Goal: Task Accomplishment & Management: Use online tool/utility

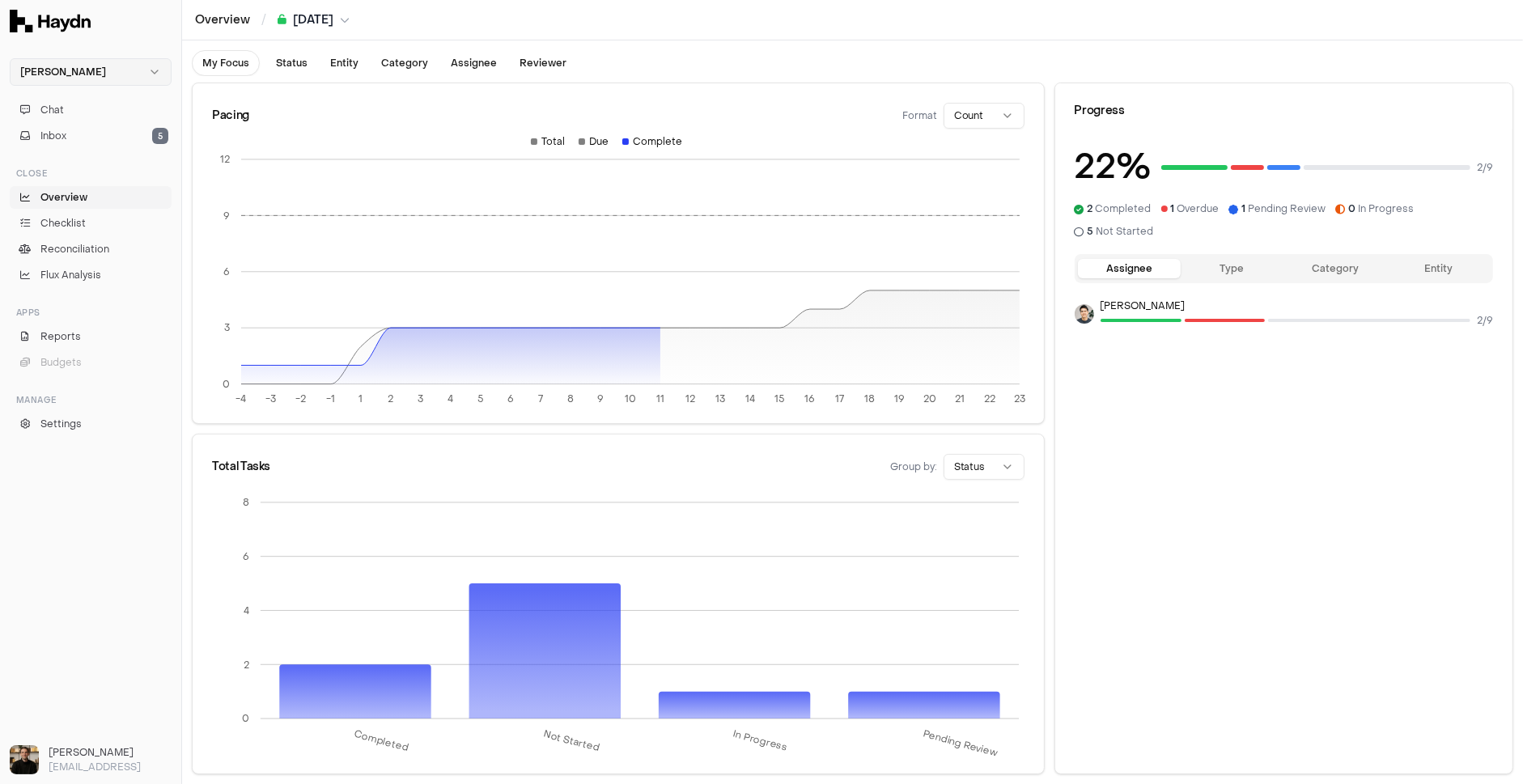
click at [62, 83] on html "Haydn Chat Inbox 5 Close Overview Checklist Reconciliation Flux Analysis Apps R…" at bounding box center [761, 392] width 1523 height 784
click at [67, 153] on div "Nivoda" at bounding box center [90, 149] width 154 height 22
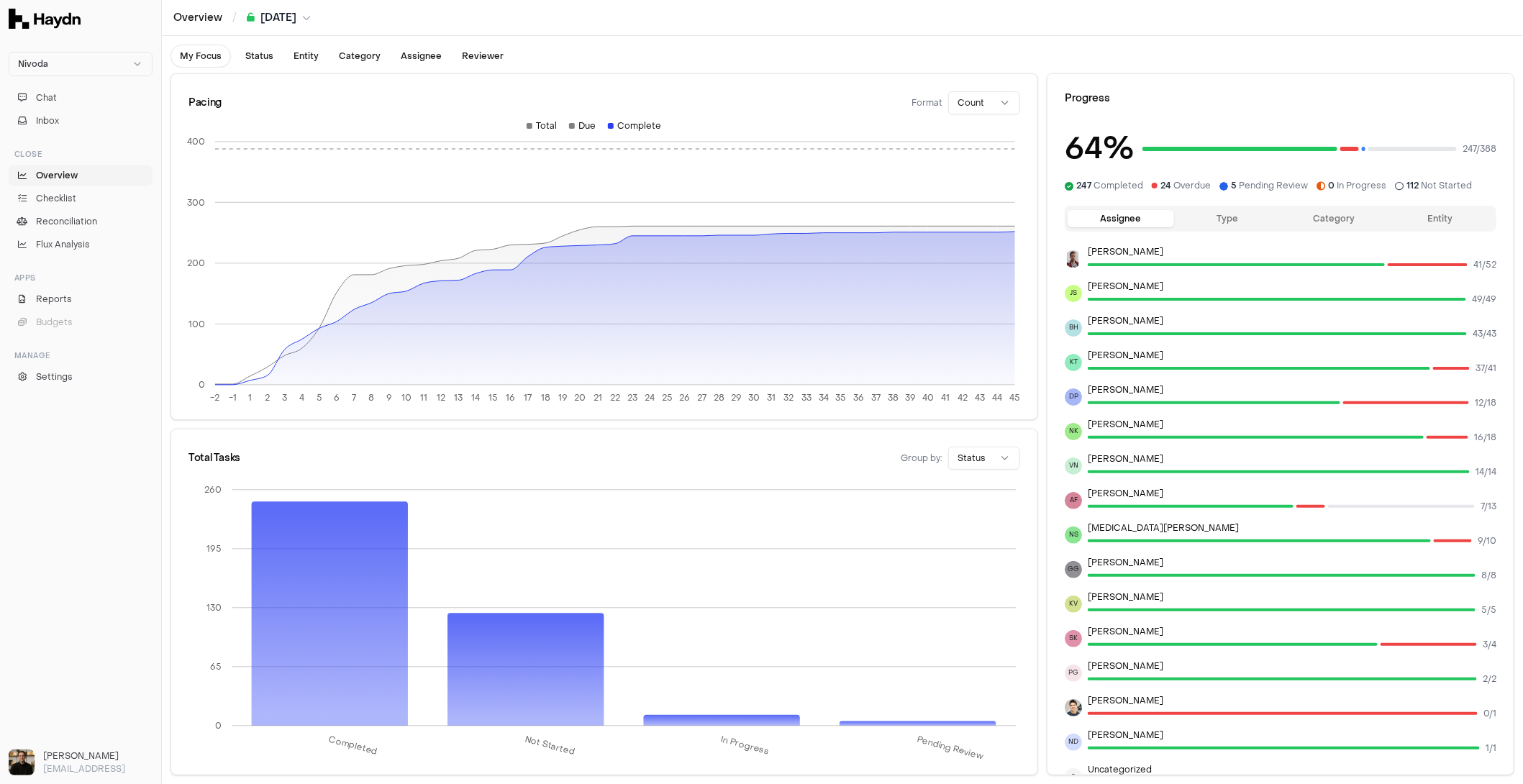
click at [919, 36] on div "My Focus Status Entity Category Assignee Reviewer" at bounding box center [841, 51] width 1360 height 31
click at [57, 185] on ul "Overview Checklist Reconciliation Flux Analysis" at bounding box center [80, 209] width 143 height 90
click at [57, 197] on span "Checklist" at bounding box center [56, 198] width 40 height 13
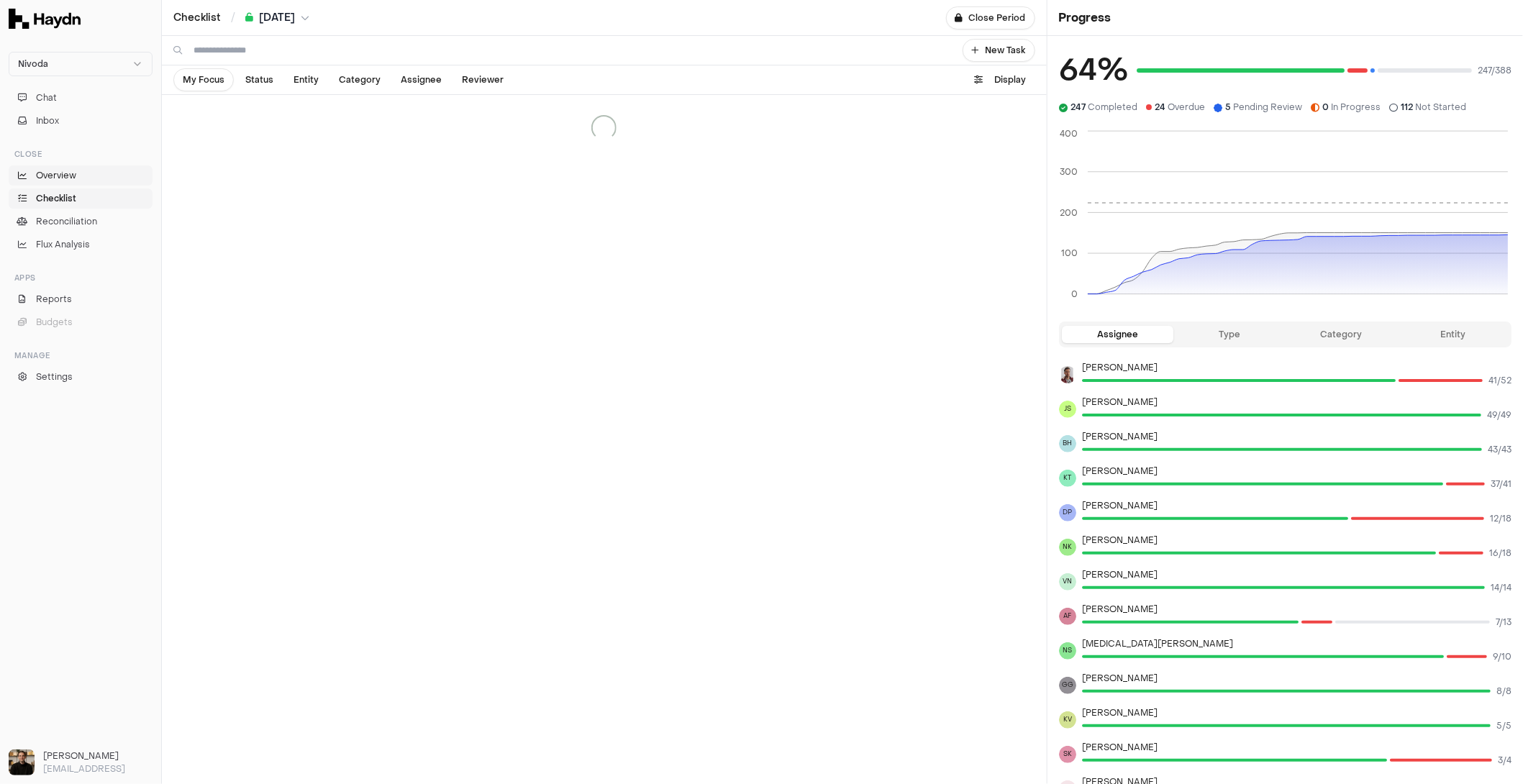
click at [57, 173] on span "Overview" at bounding box center [56, 175] width 40 height 13
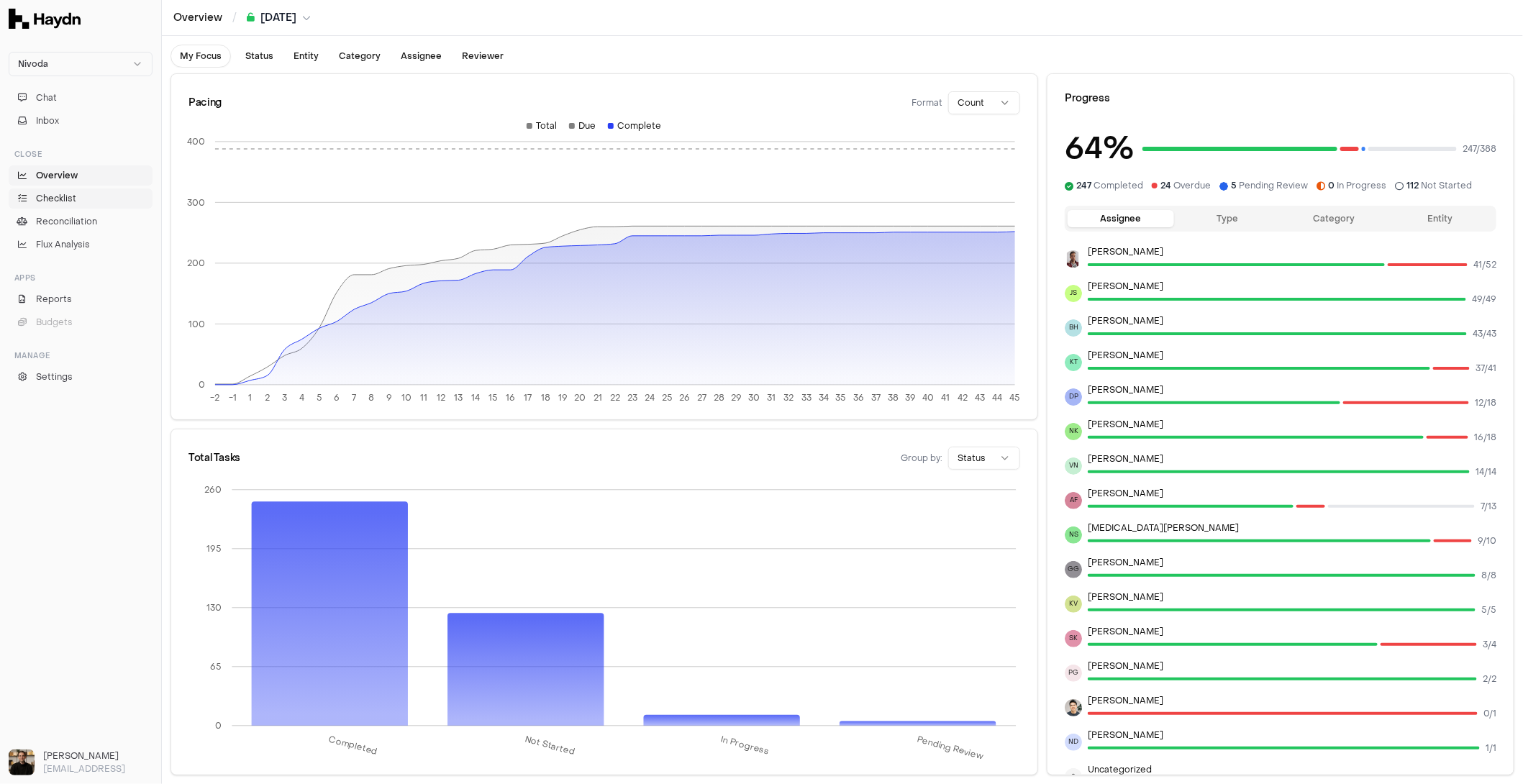
click at [56, 196] on span "Checklist" at bounding box center [56, 198] width 40 height 13
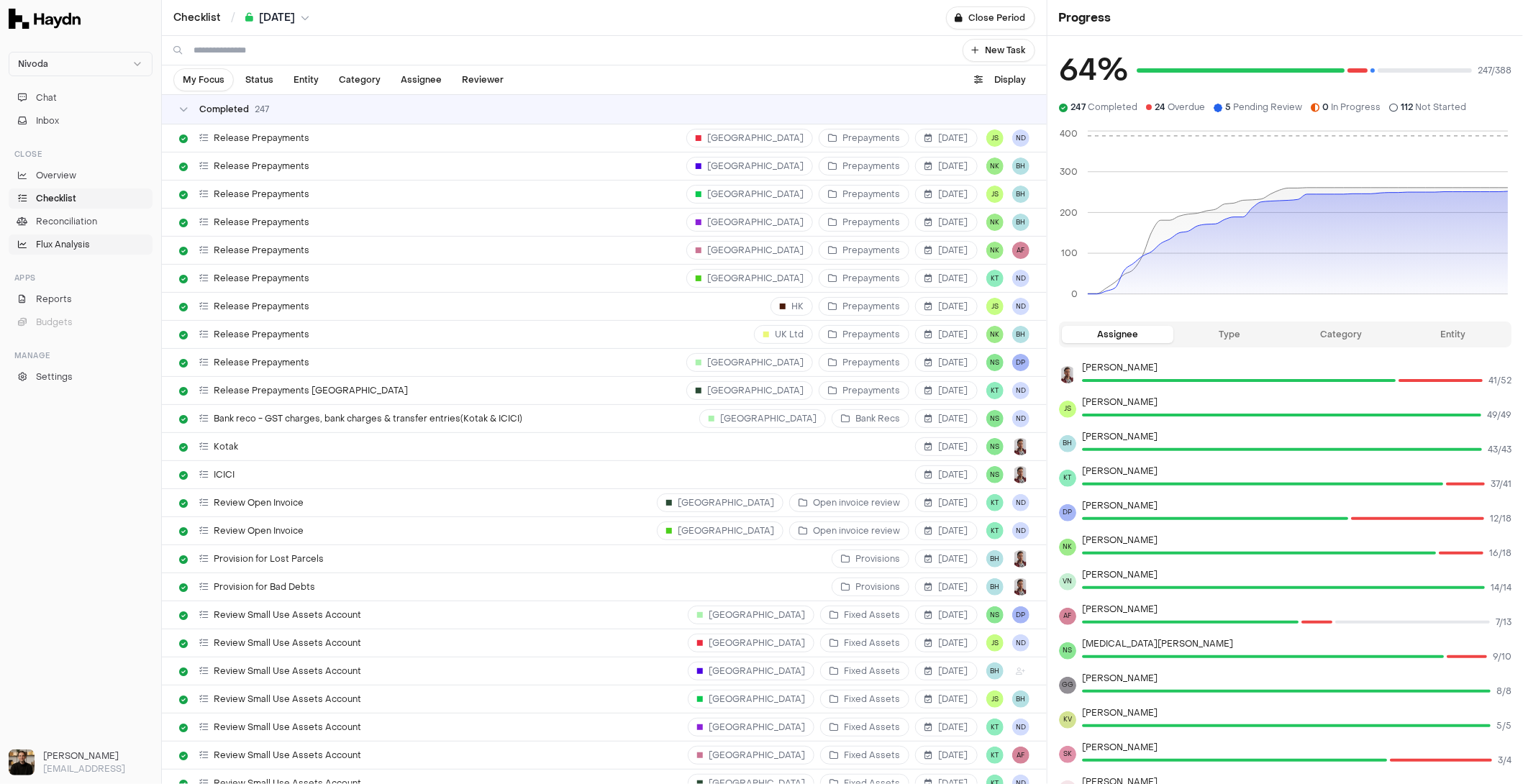
click at [57, 248] on span "Flux Analysis" at bounding box center [63, 244] width 54 height 13
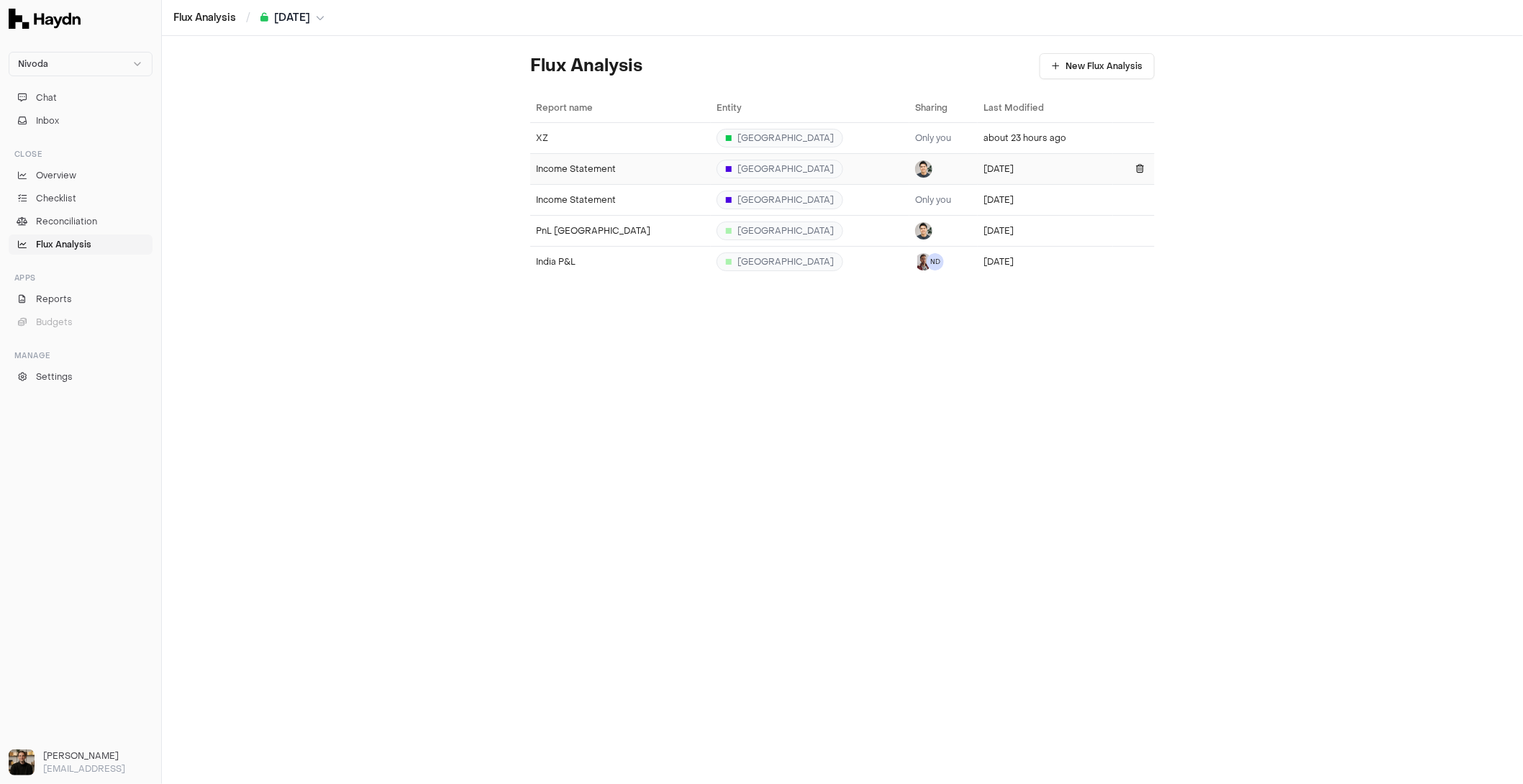
click at [600, 167] on div "Income Statement" at bounding box center [620, 169] width 169 height 11
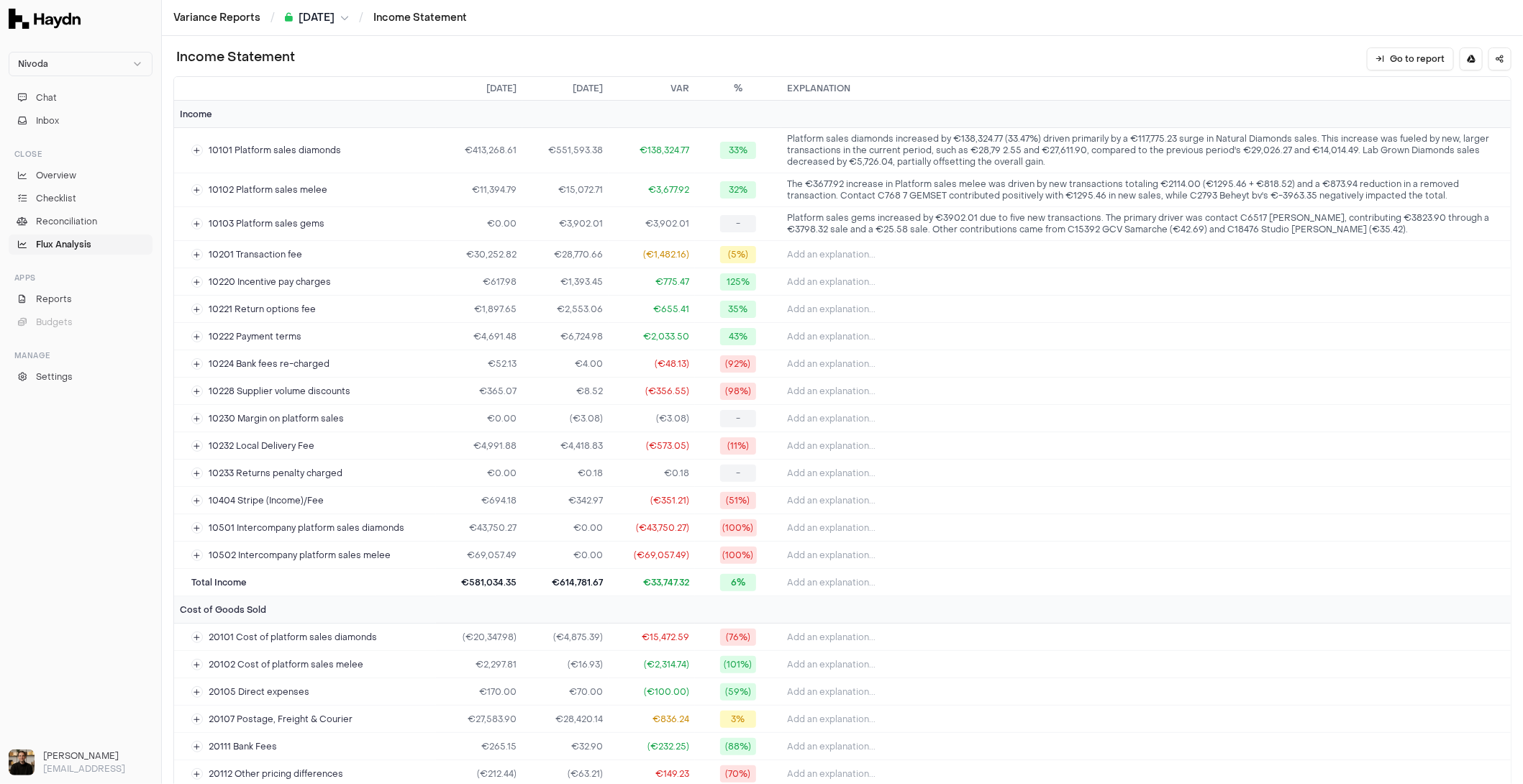
scroll to position [43, 0]
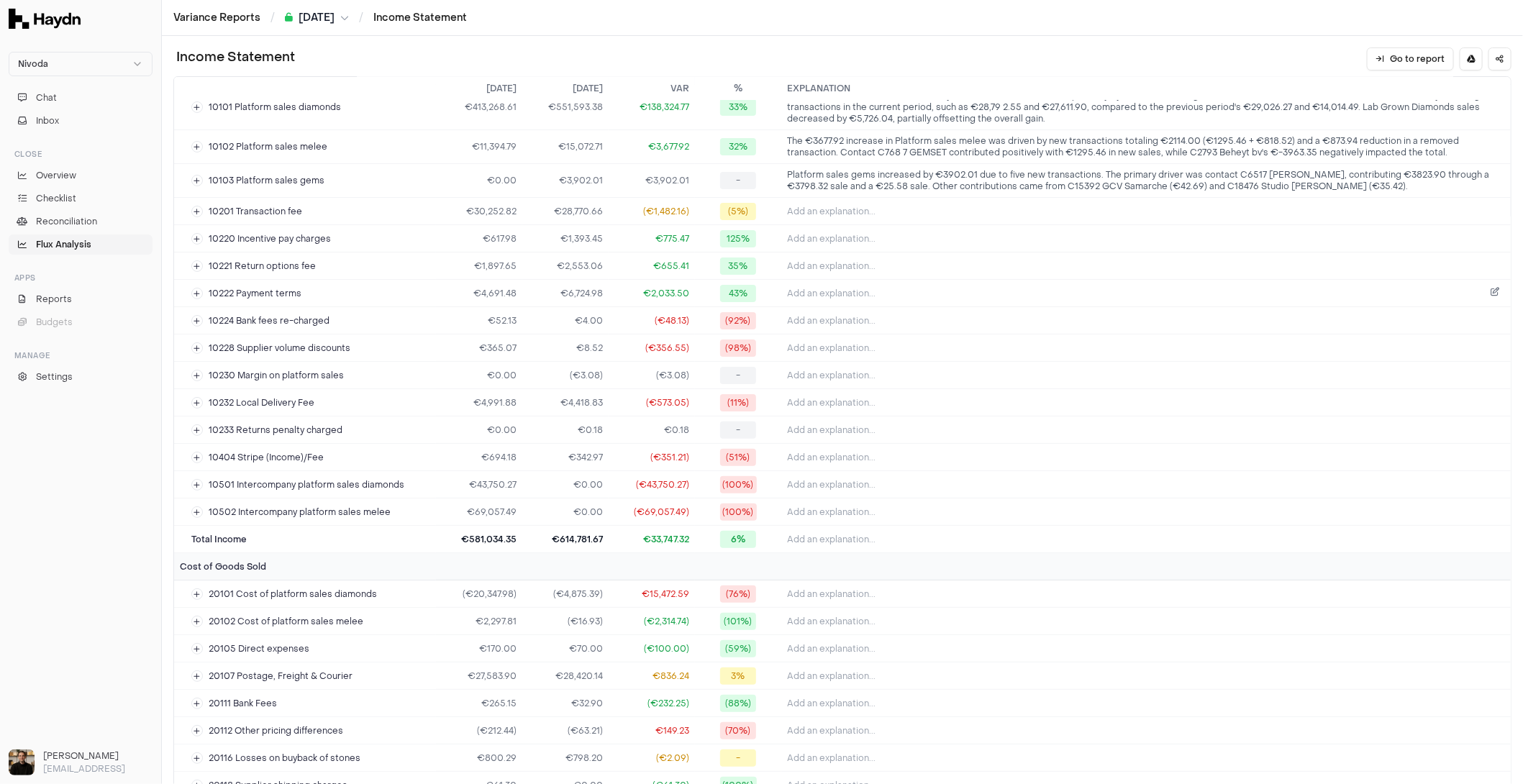
click at [863, 280] on td "Add an explanation..." at bounding box center [1146, 293] width 729 height 27
click at [861, 283] on button "Add an explanation..." at bounding box center [1146, 293] width 718 height 20
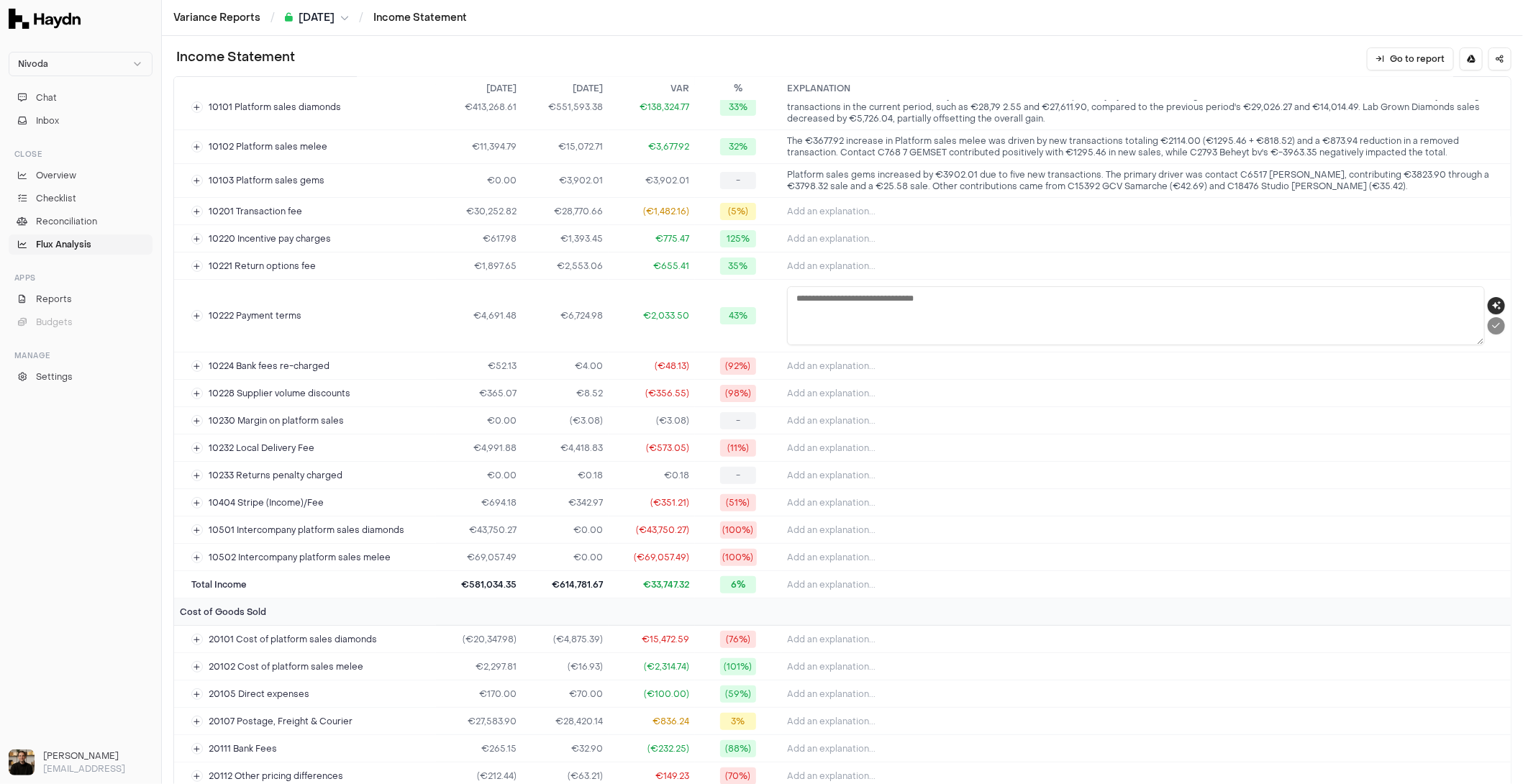
click at [1353, 304] on icon "button" at bounding box center [1496, 306] width 9 height 9
type textarea "**********"
click at [1353, 322] on icon "submit" at bounding box center [1501, 326] width 8 height 9
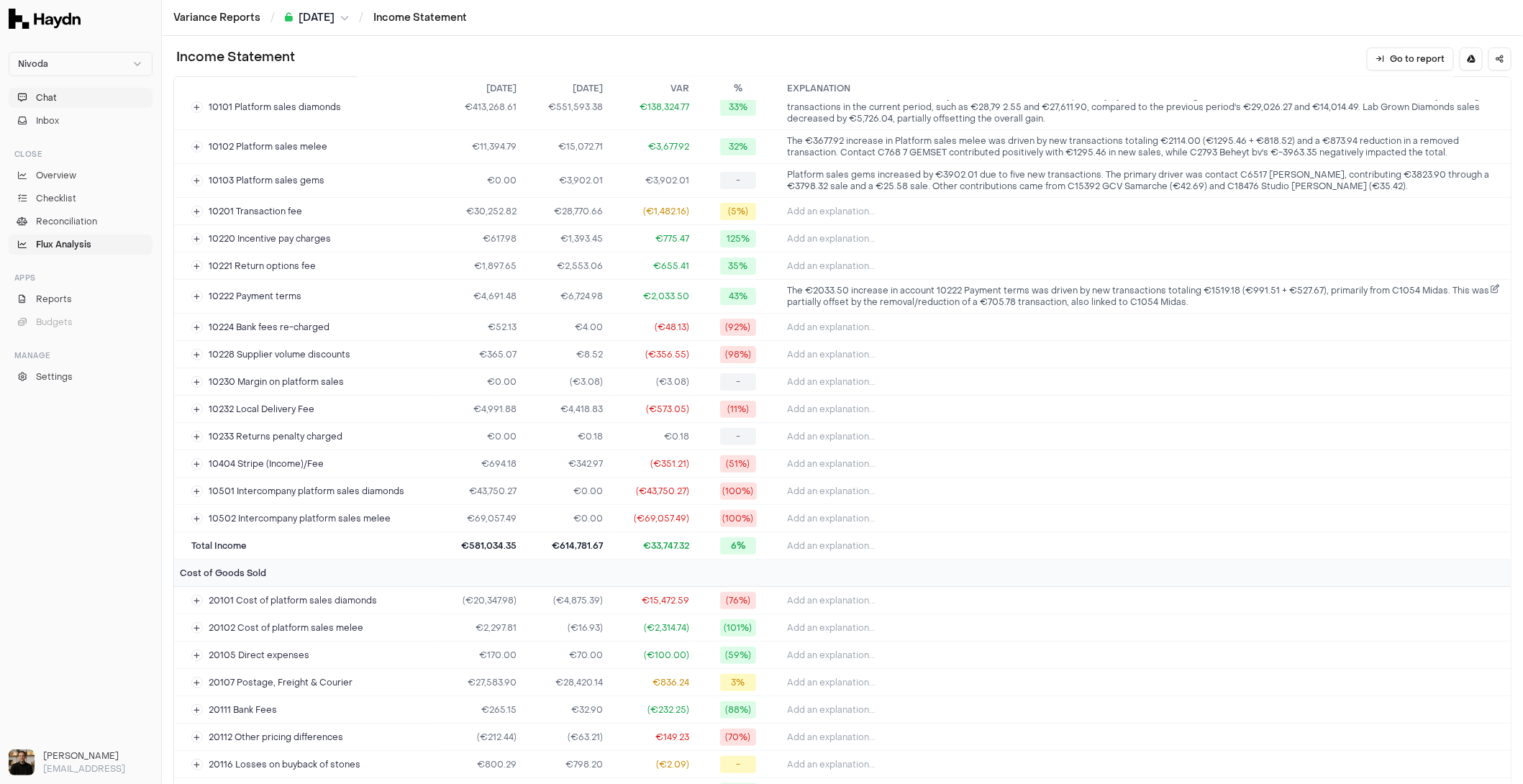
click at [52, 105] on button "Chat" at bounding box center [80, 97] width 143 height 20
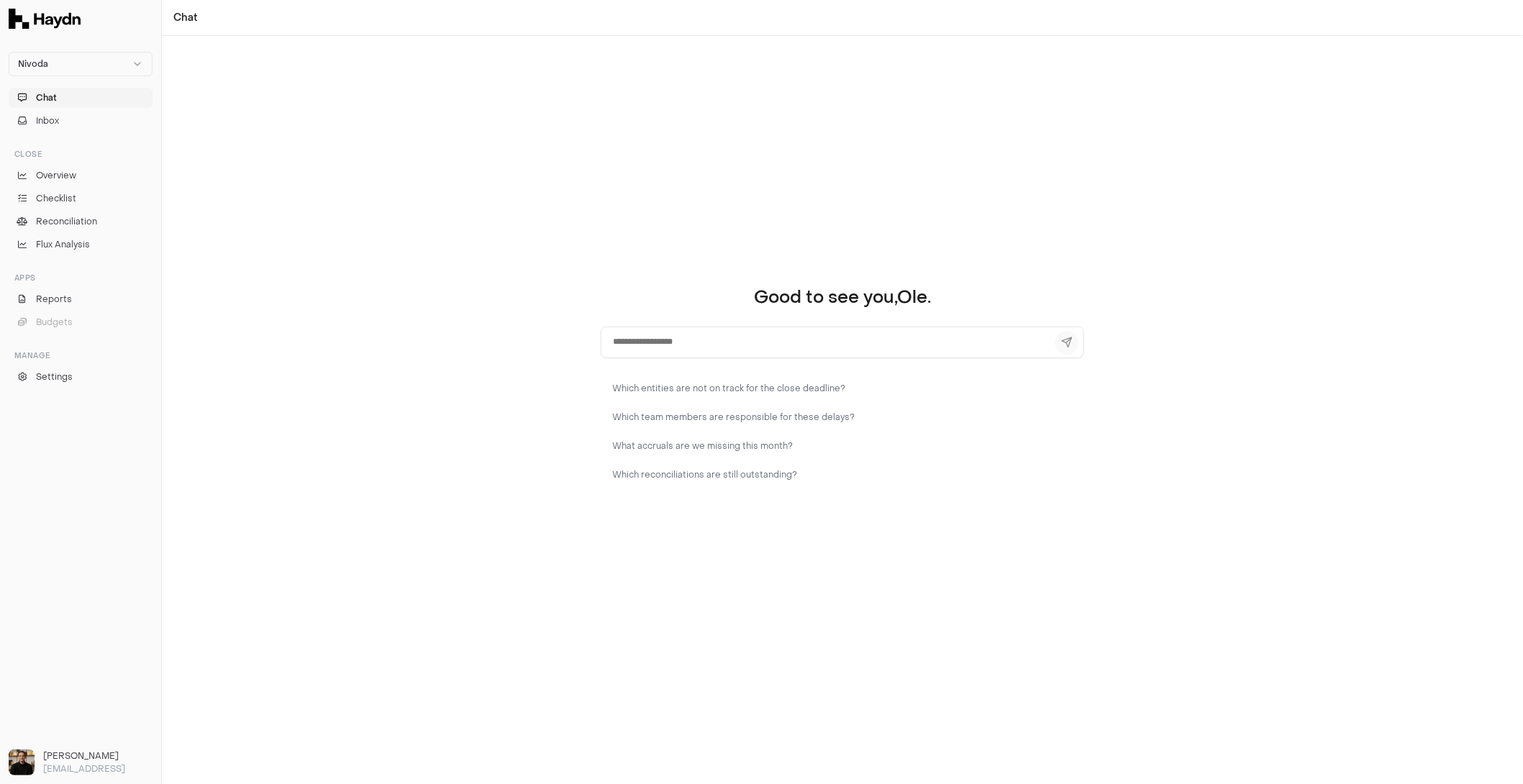
click at [689, 345] on textarea at bounding box center [842, 342] width 483 height 31
type textarea "*"
type textarea "**********"
click at [689, 345] on textarea "**********" at bounding box center [842, 342] width 483 height 31
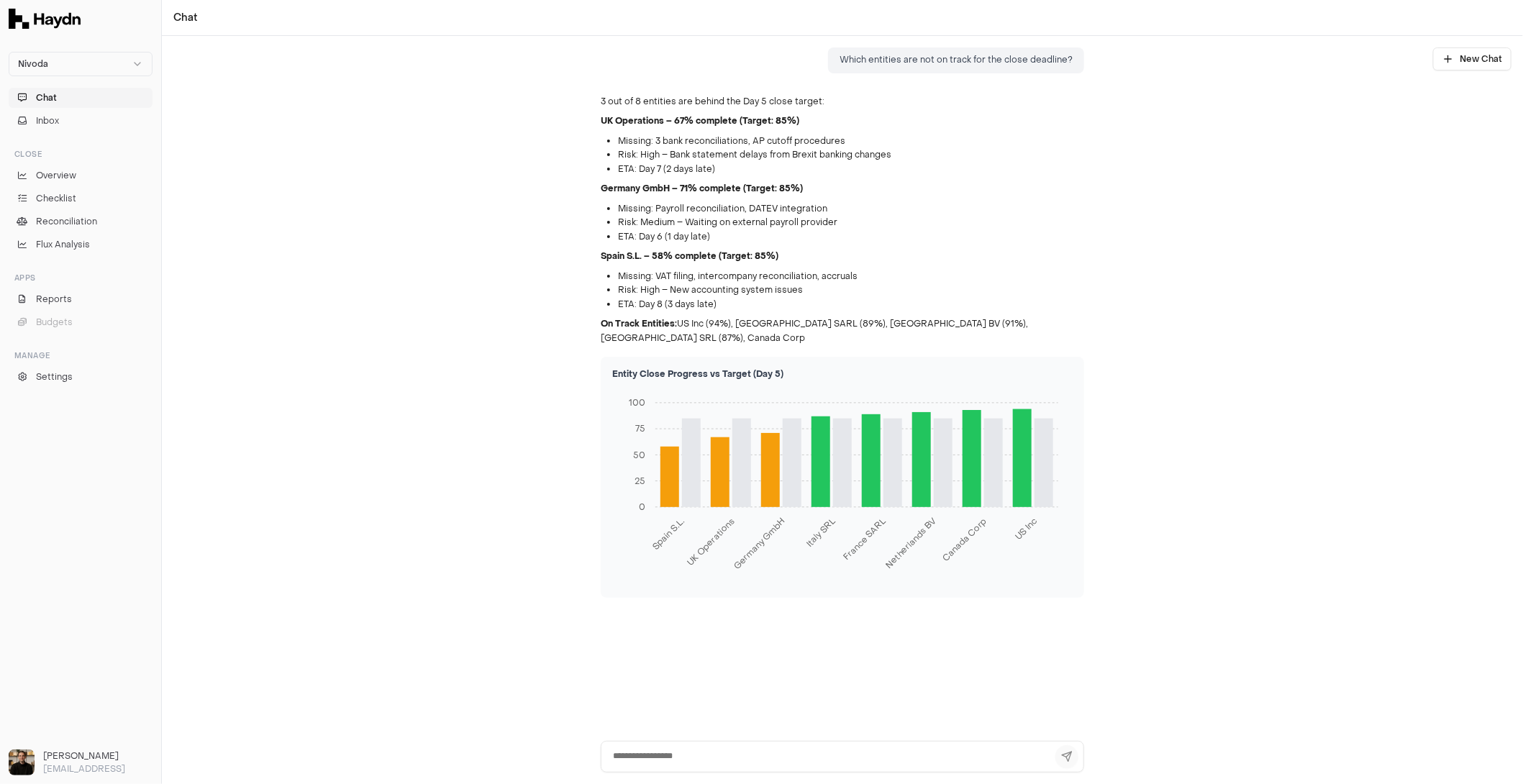
click at [761, 696] on textarea at bounding box center [842, 756] width 483 height 31
drag, startPoint x: 761, startPoint y: 756, endPoint x: 751, endPoint y: 768, distance: 15.6
type textarea "**********"
click at [751, 696] on textarea "**********" at bounding box center [842, 756] width 483 height 31
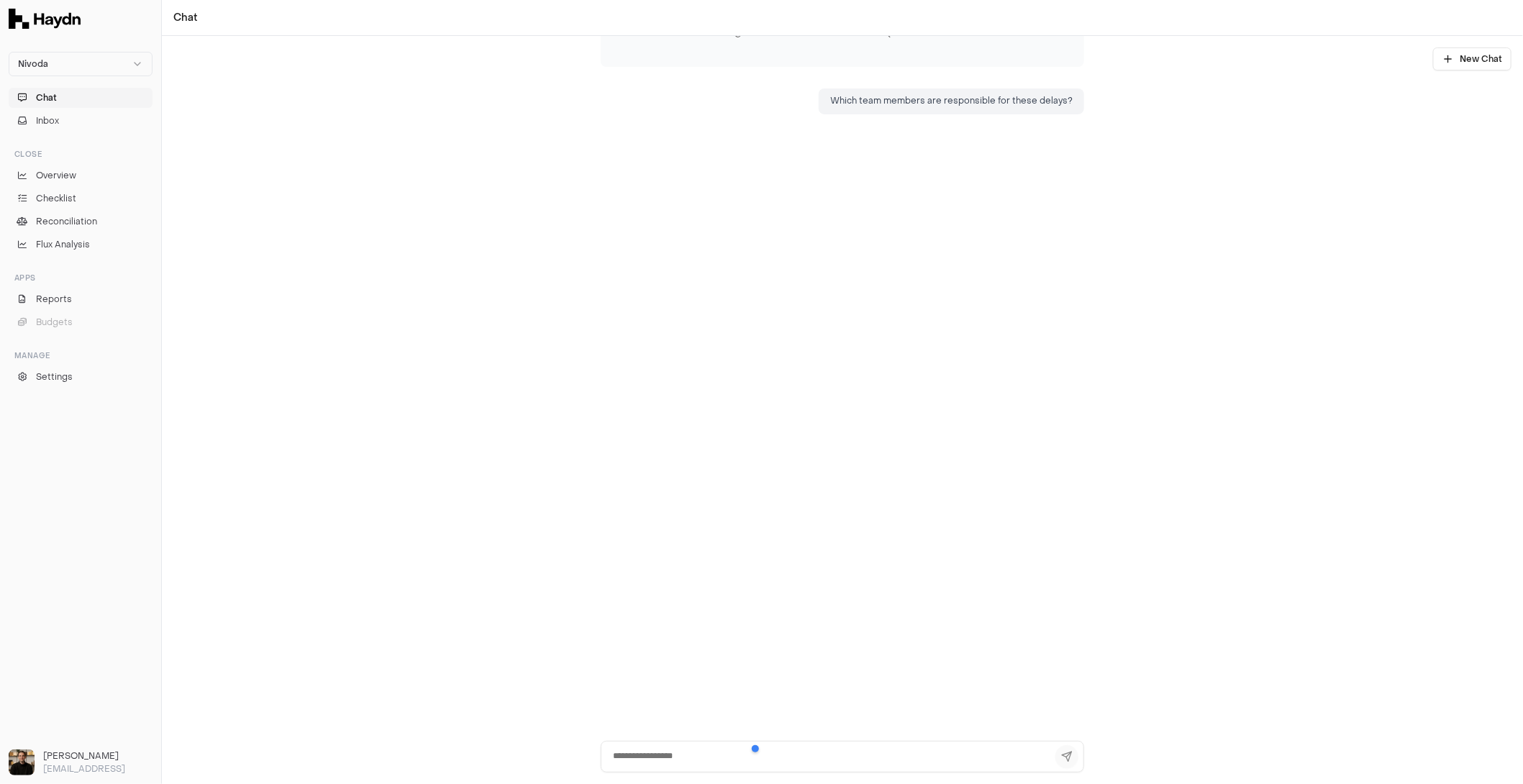
scroll to position [531, 0]
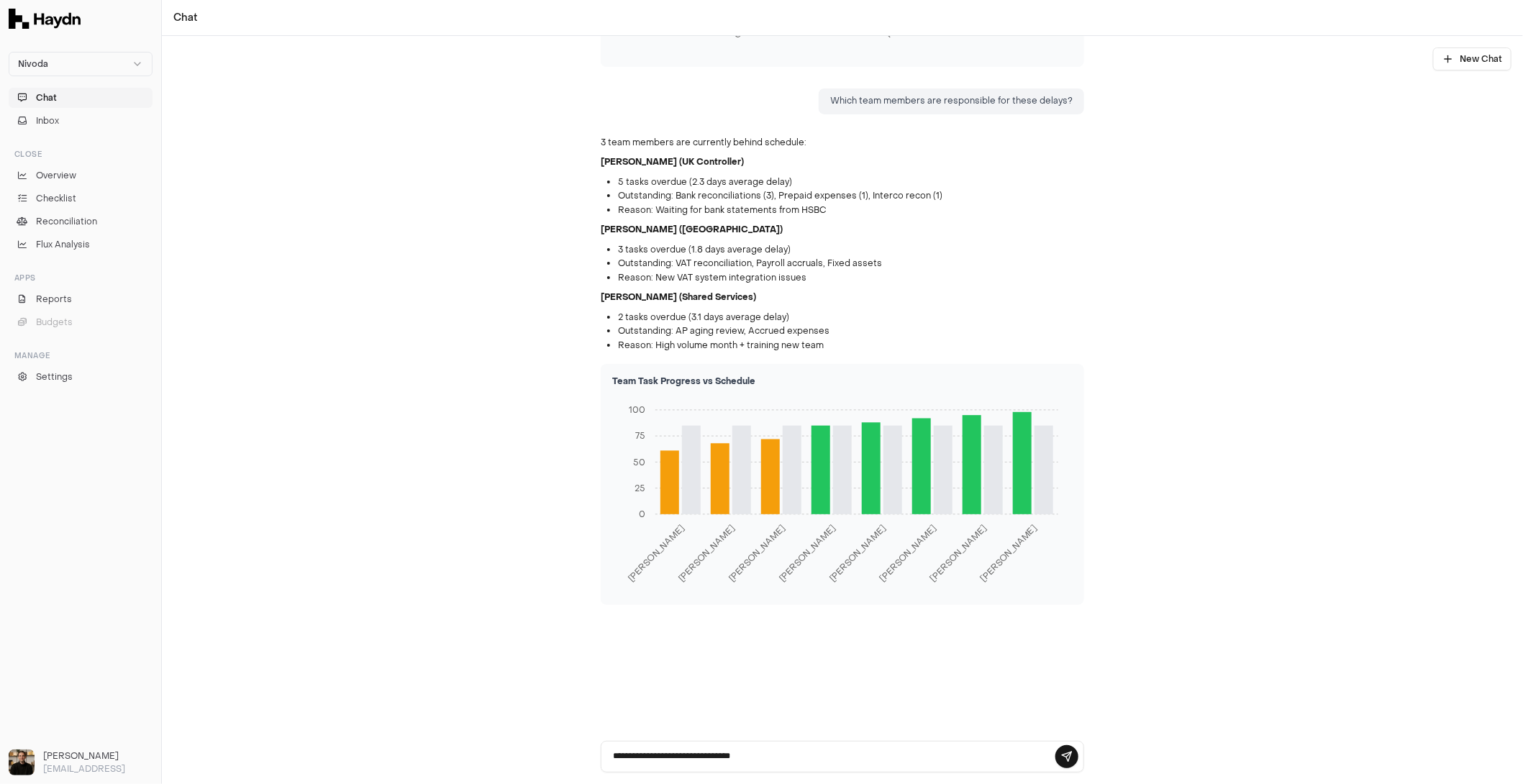
click at [748, 696] on textarea "**********" at bounding box center [842, 756] width 483 height 31
type textarea "**********"
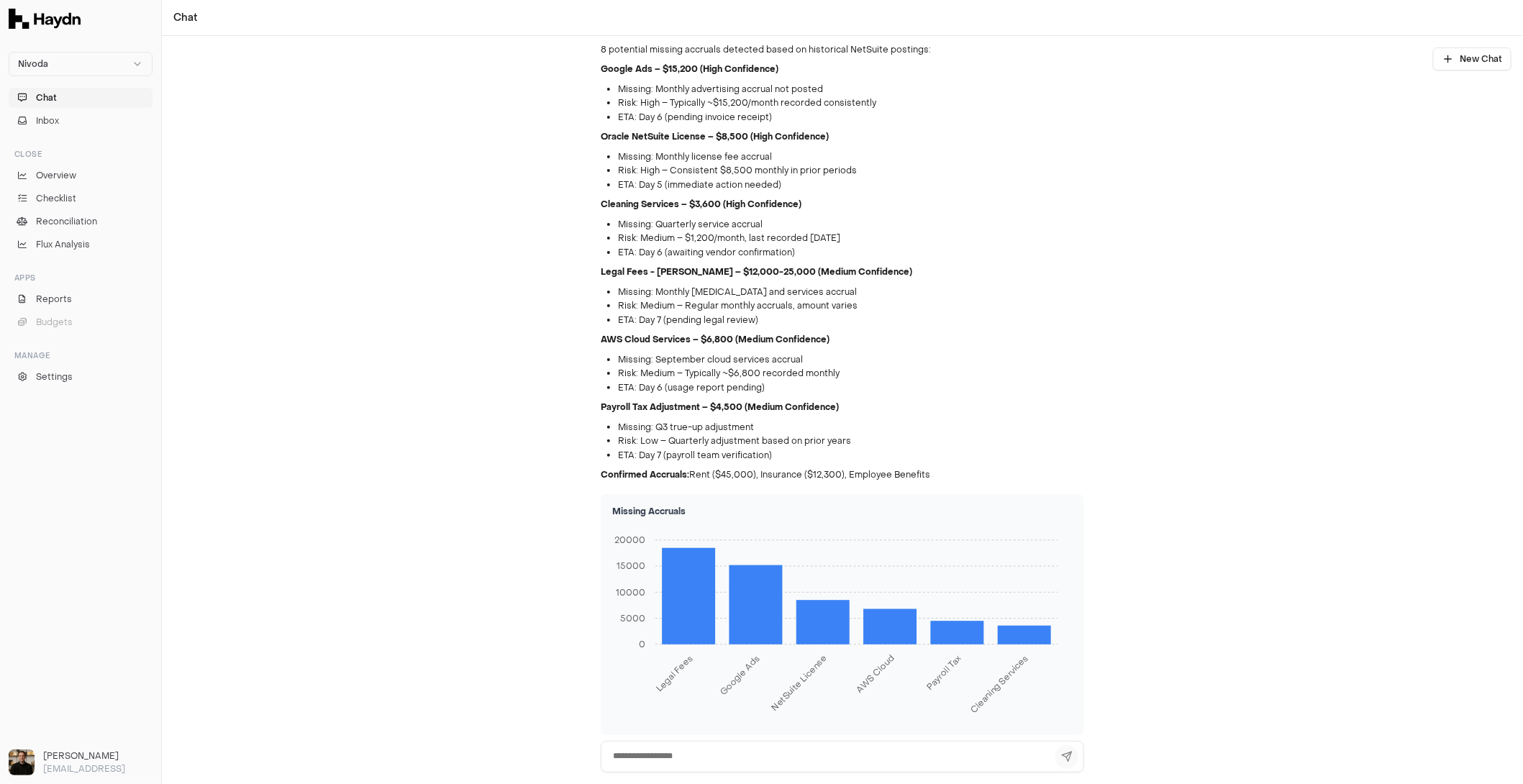
scroll to position [1143, 0]
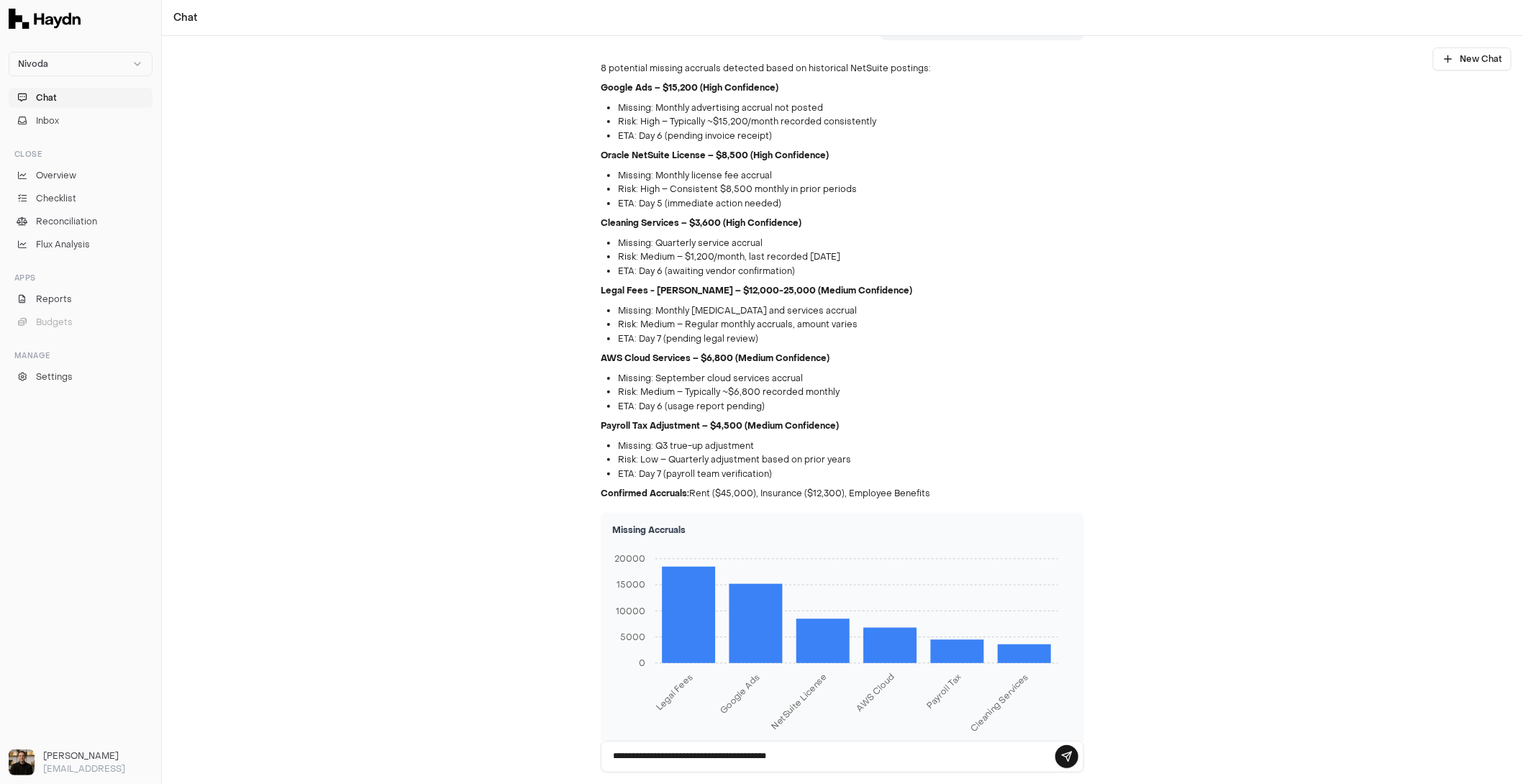
type textarea "**********"
click at [719, 264] on li "ETA: Day 6 (awaiting vendor confirmation)" at bounding box center [851, 271] width 466 height 15
click at [796, 696] on textarea "**********" at bounding box center [842, 756] width 483 height 31
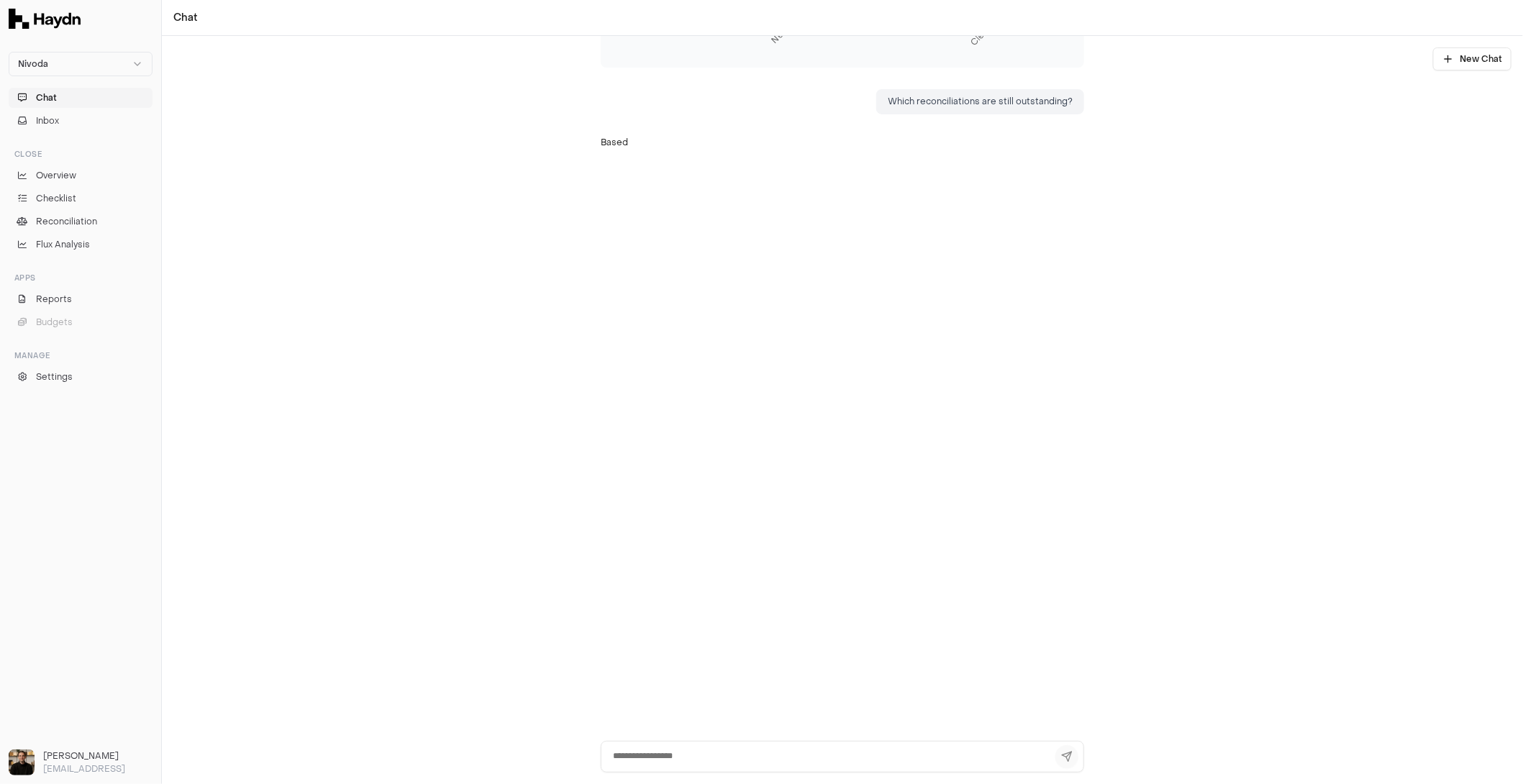
scroll to position [1829, 0]
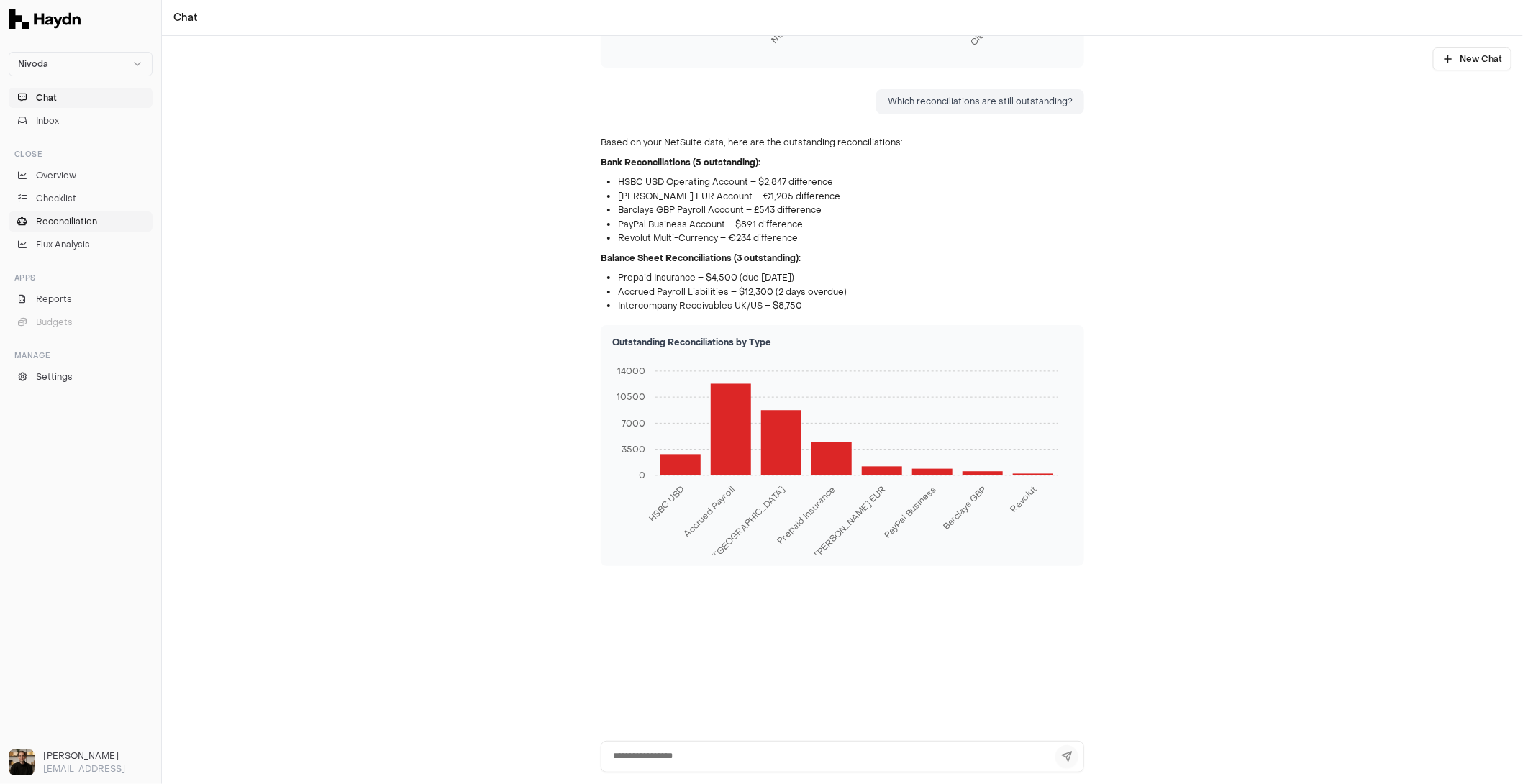
click at [103, 223] on link "Reconciliation" at bounding box center [80, 221] width 143 height 20
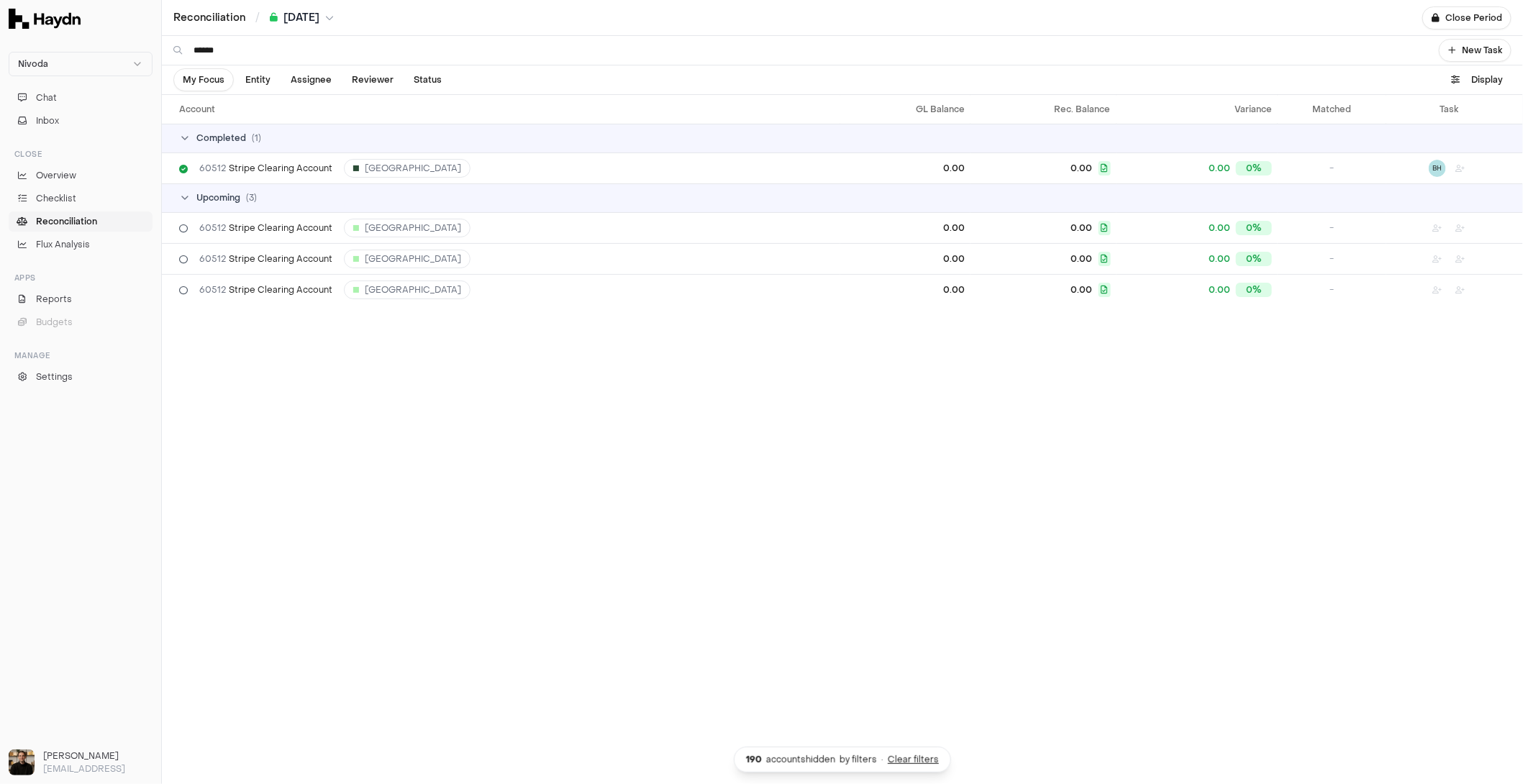
click at [1225, 60] on input "******" at bounding box center [808, 50] width 1227 height 29
type input "*"
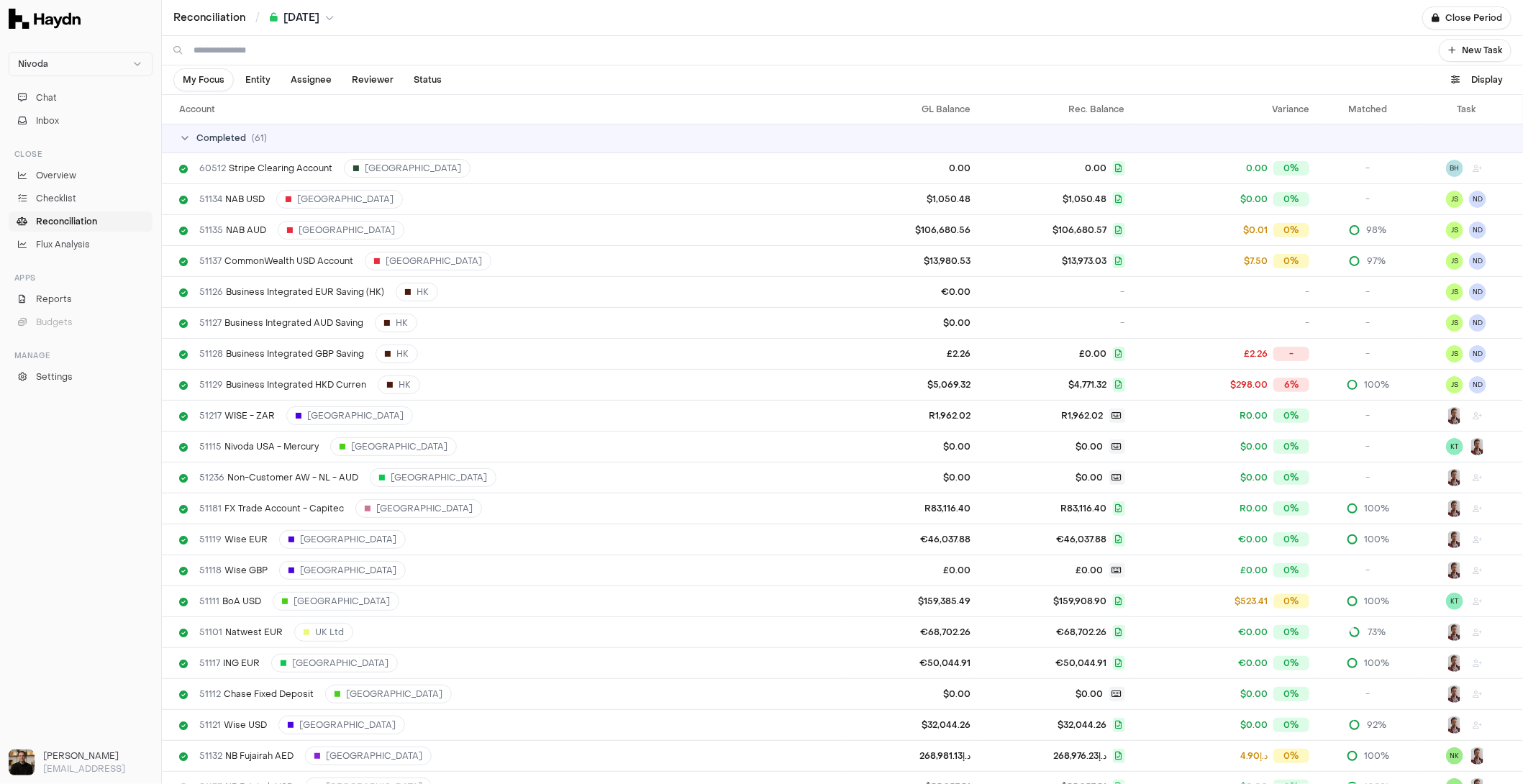
click at [349, 134] on div "Completed ( 61 )" at bounding box center [848, 137] width 1338 height 11
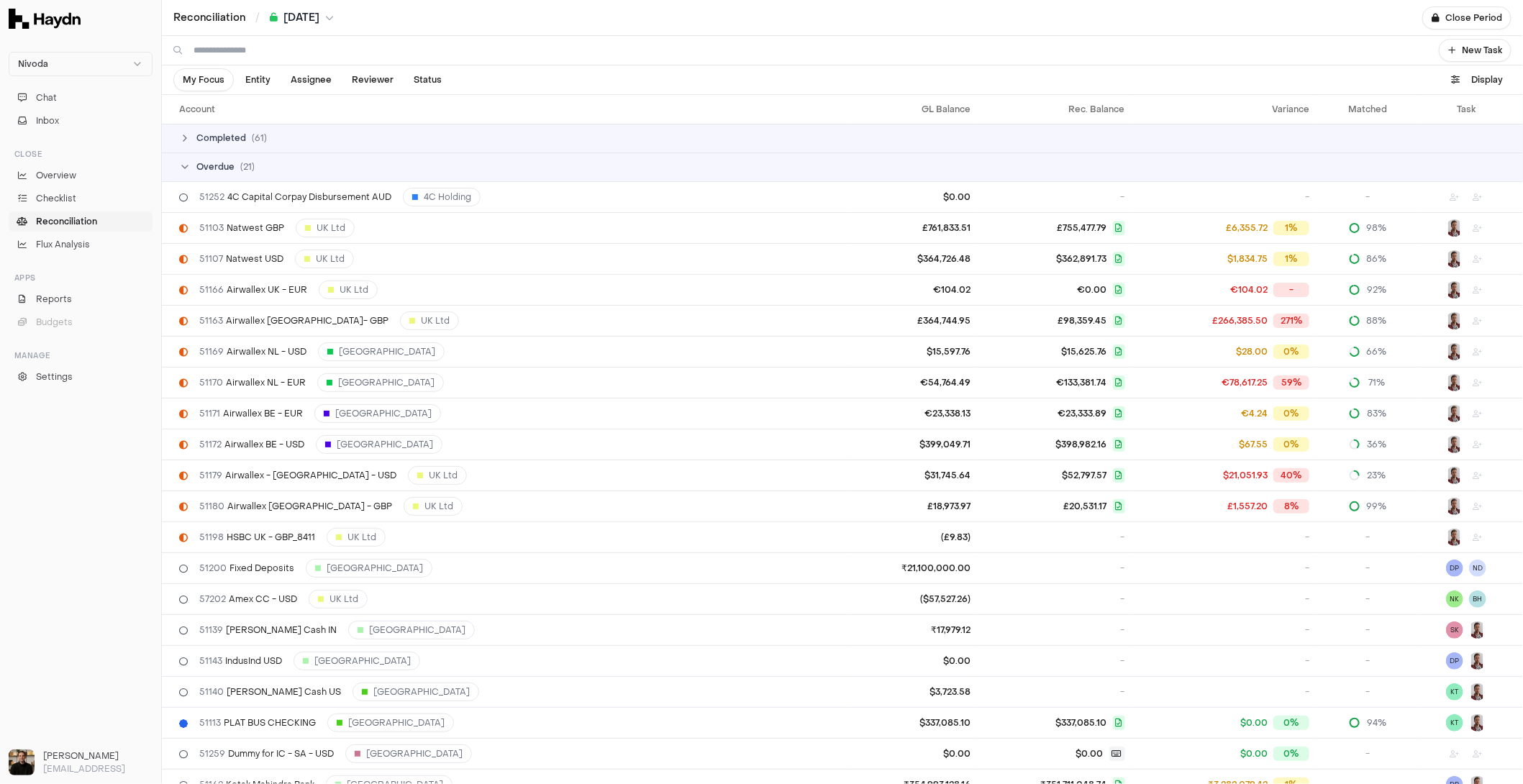
click at [305, 134] on div "Completed ( 61 )" at bounding box center [848, 137] width 1338 height 11
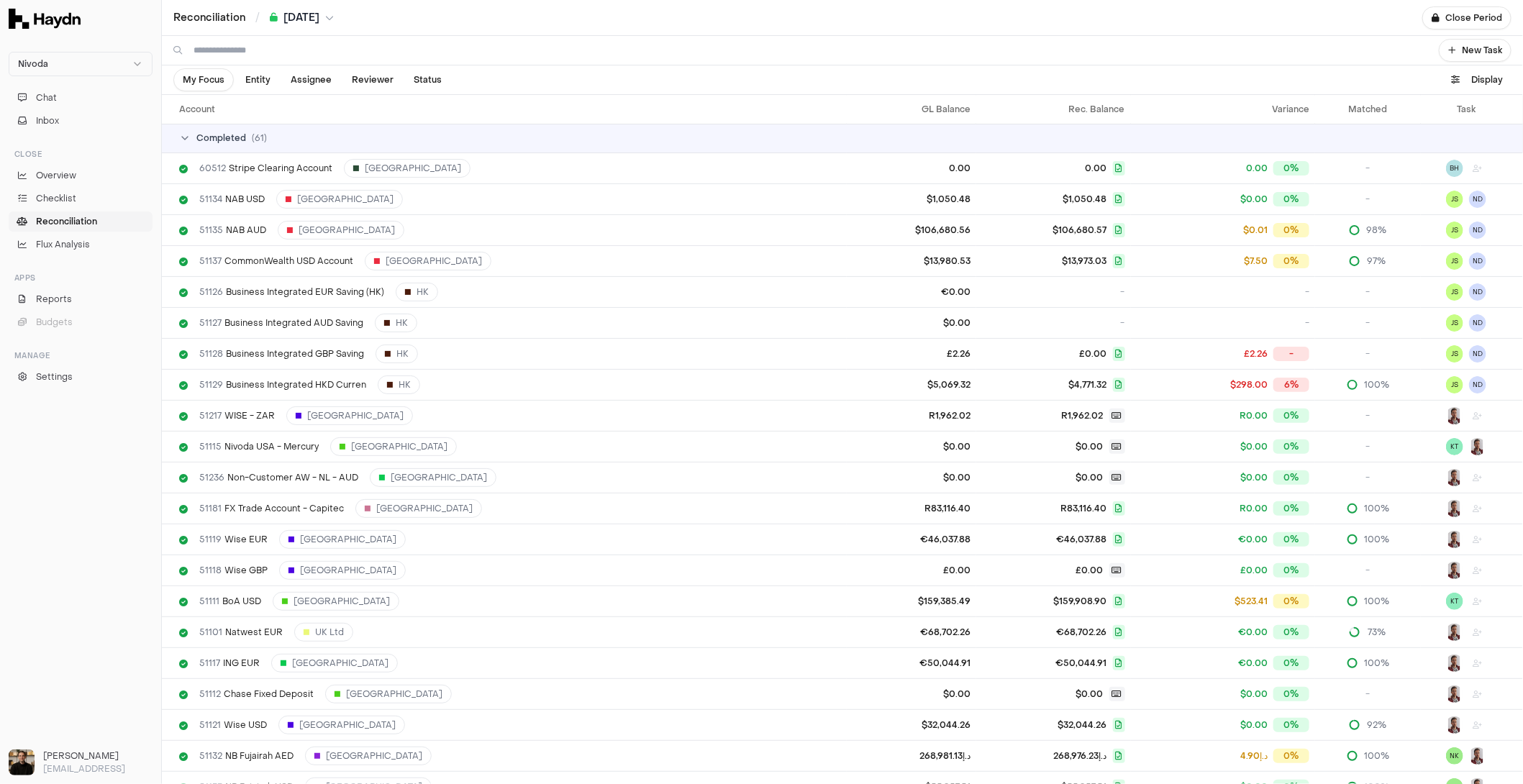
click at [305, 134] on div "Completed ( 61 )" at bounding box center [848, 137] width 1338 height 11
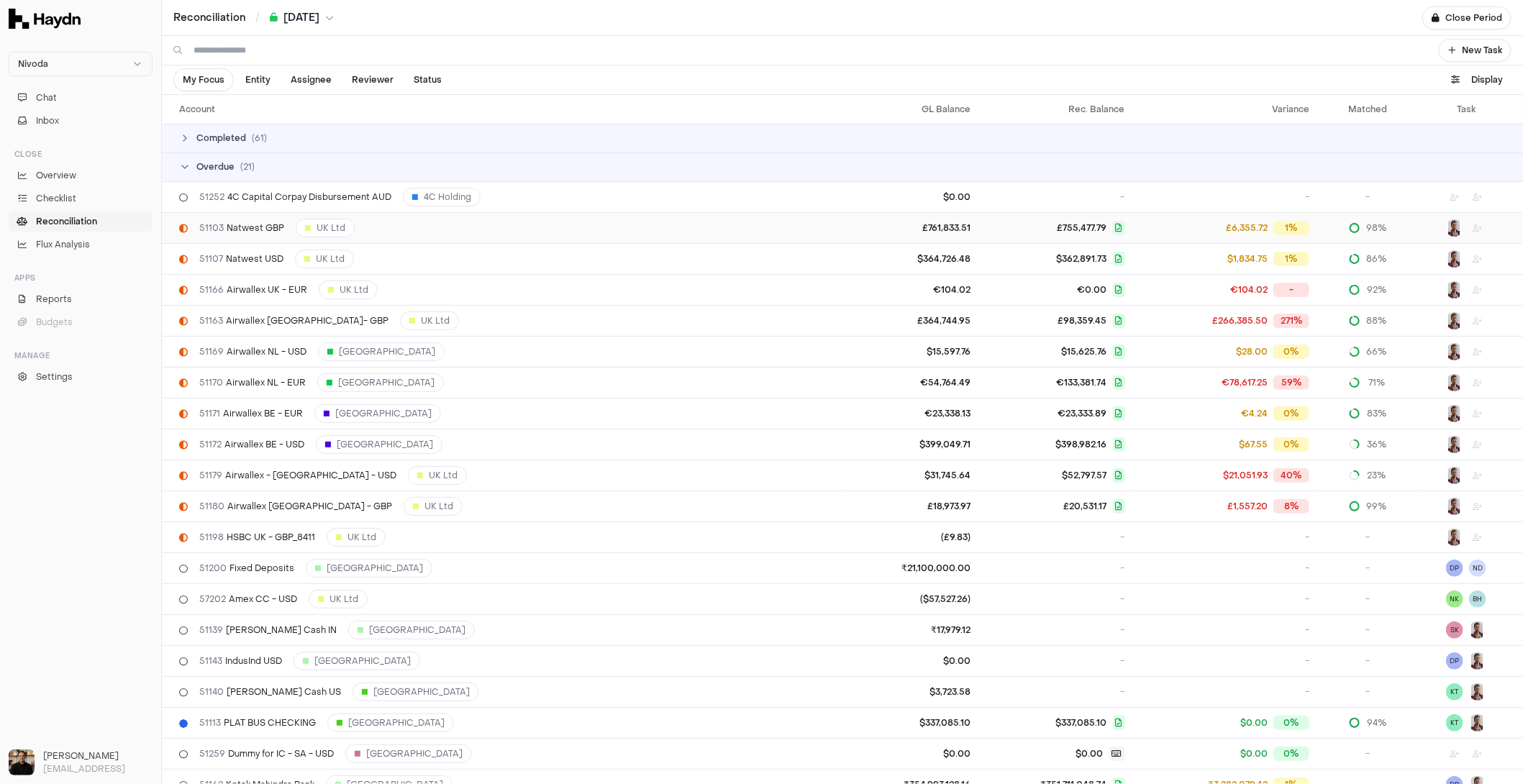
click at [256, 233] on div "51103 Natwest GBP UK Ltd" at bounding box center [509, 229] width 662 height 19
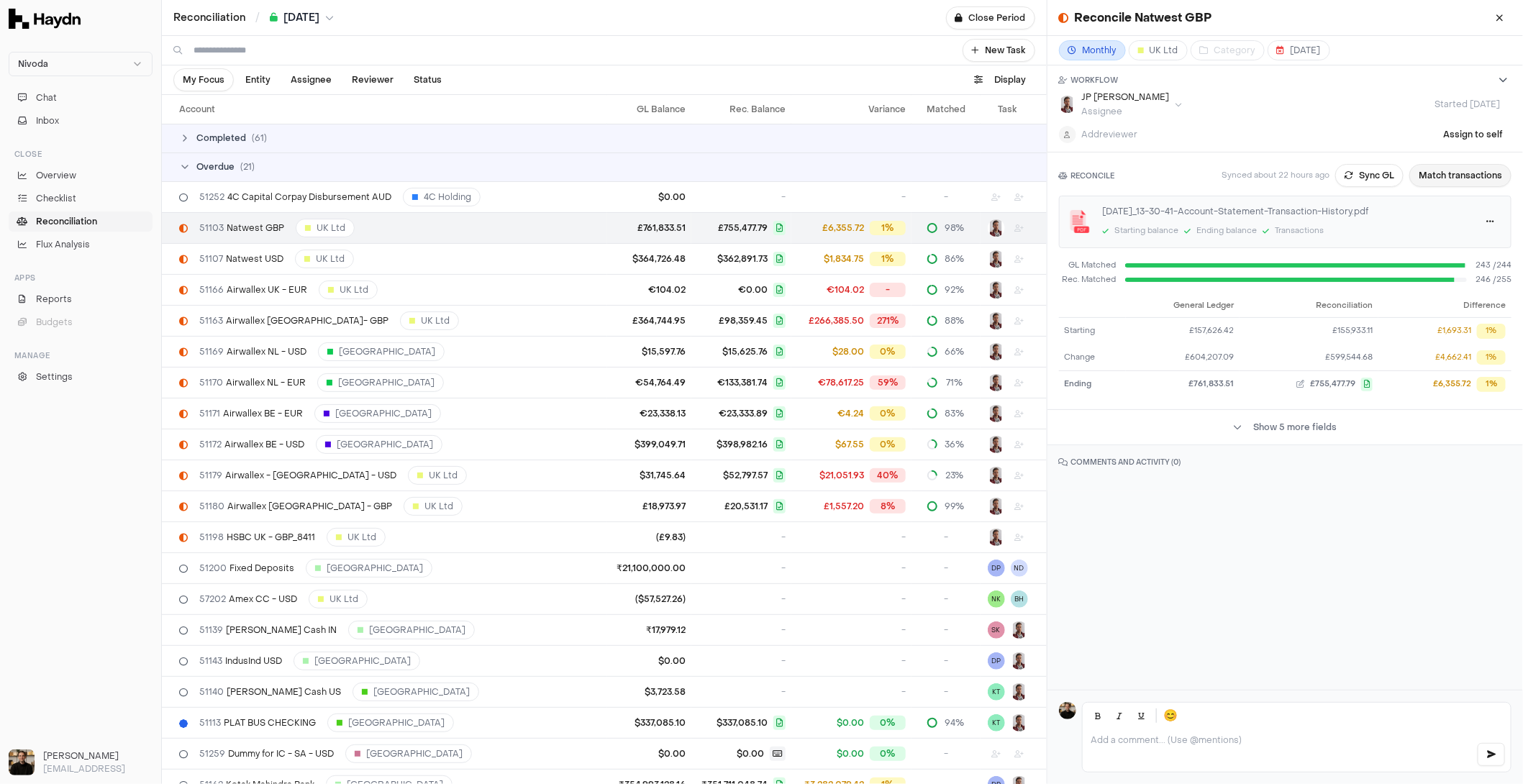
click at [1353, 176] on button "Match transactions" at bounding box center [1460, 176] width 102 height 23
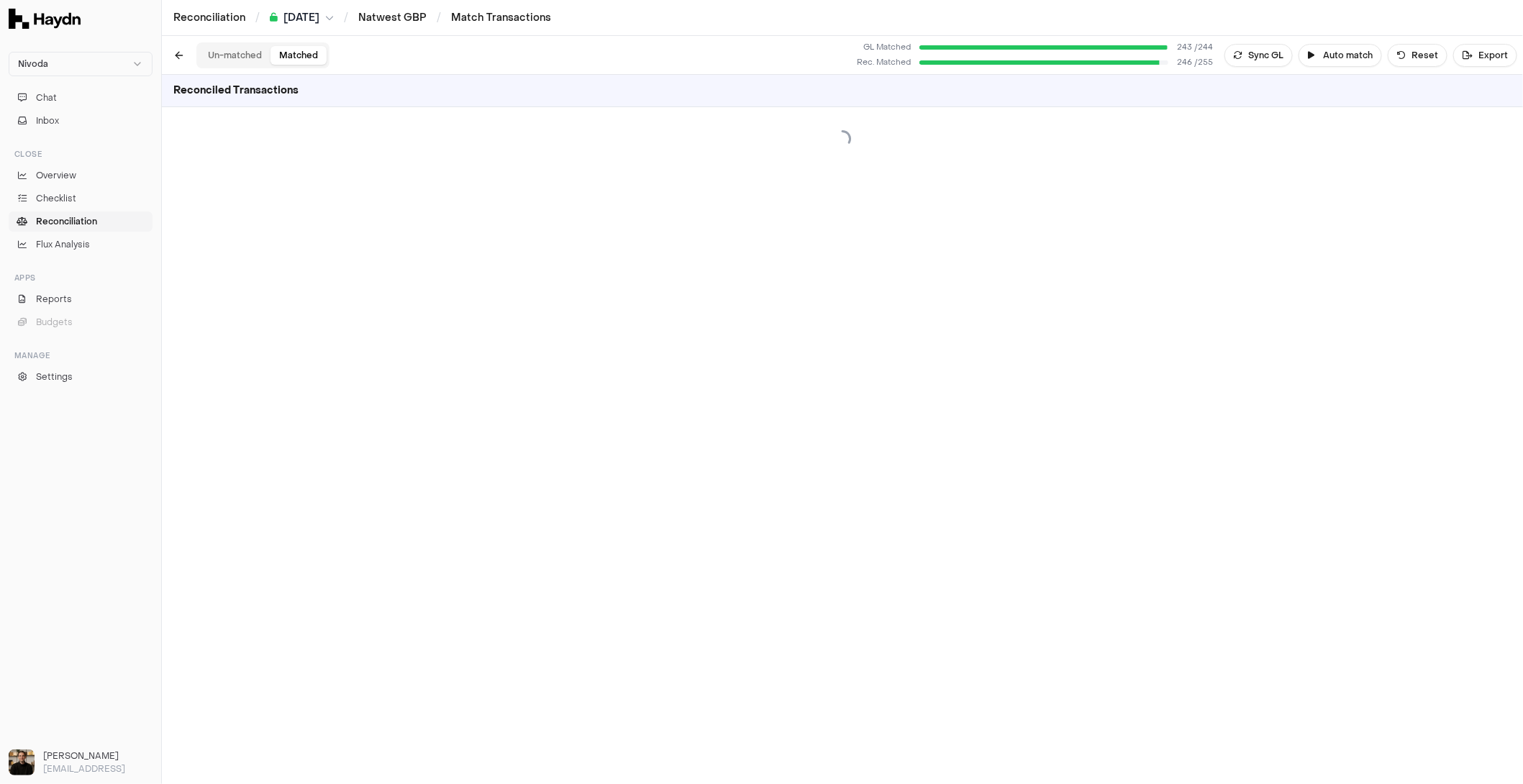
click at [313, 56] on button "Matched" at bounding box center [298, 56] width 57 height 19
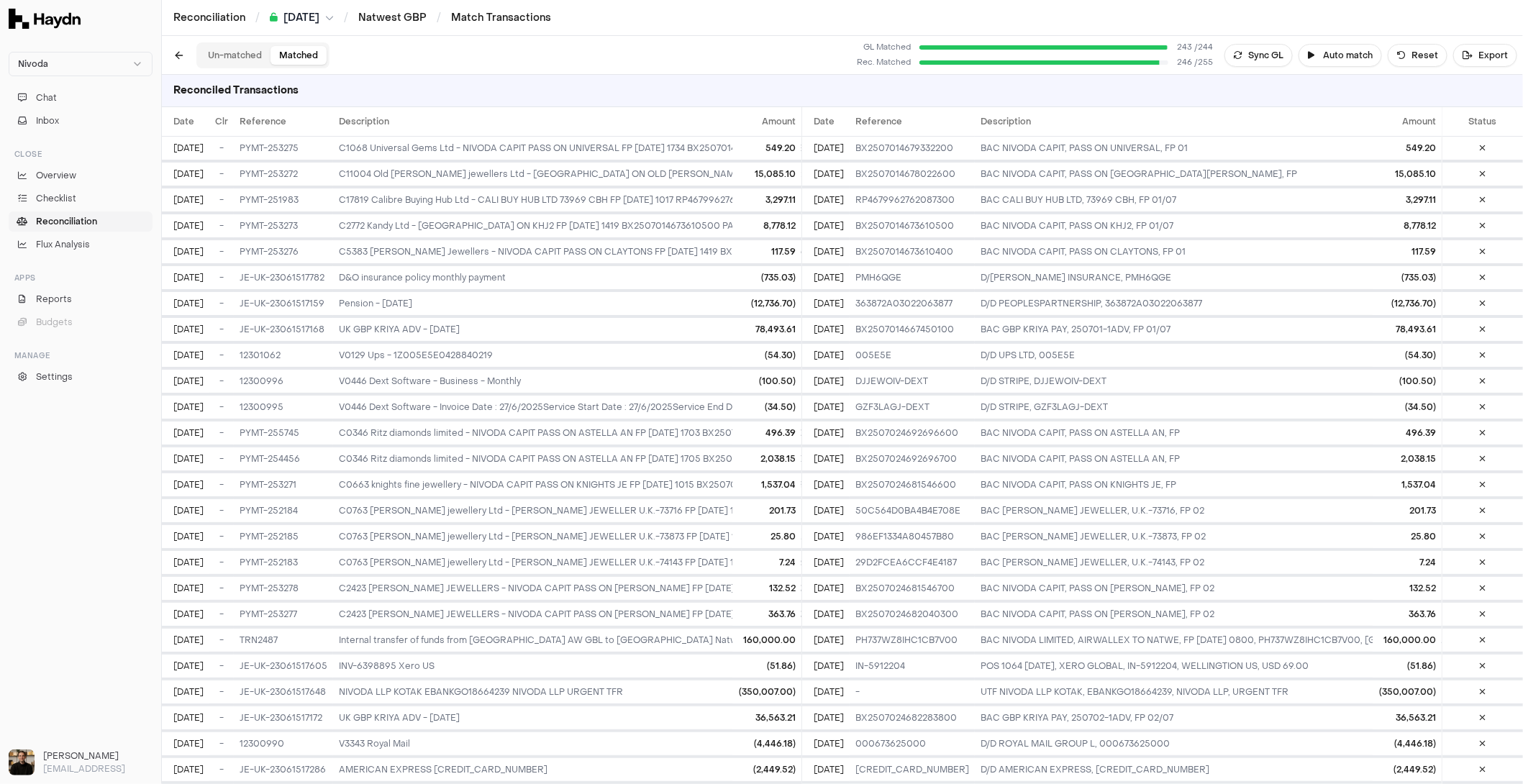
click at [247, 53] on button "Un-matched" at bounding box center [235, 56] width 71 height 19
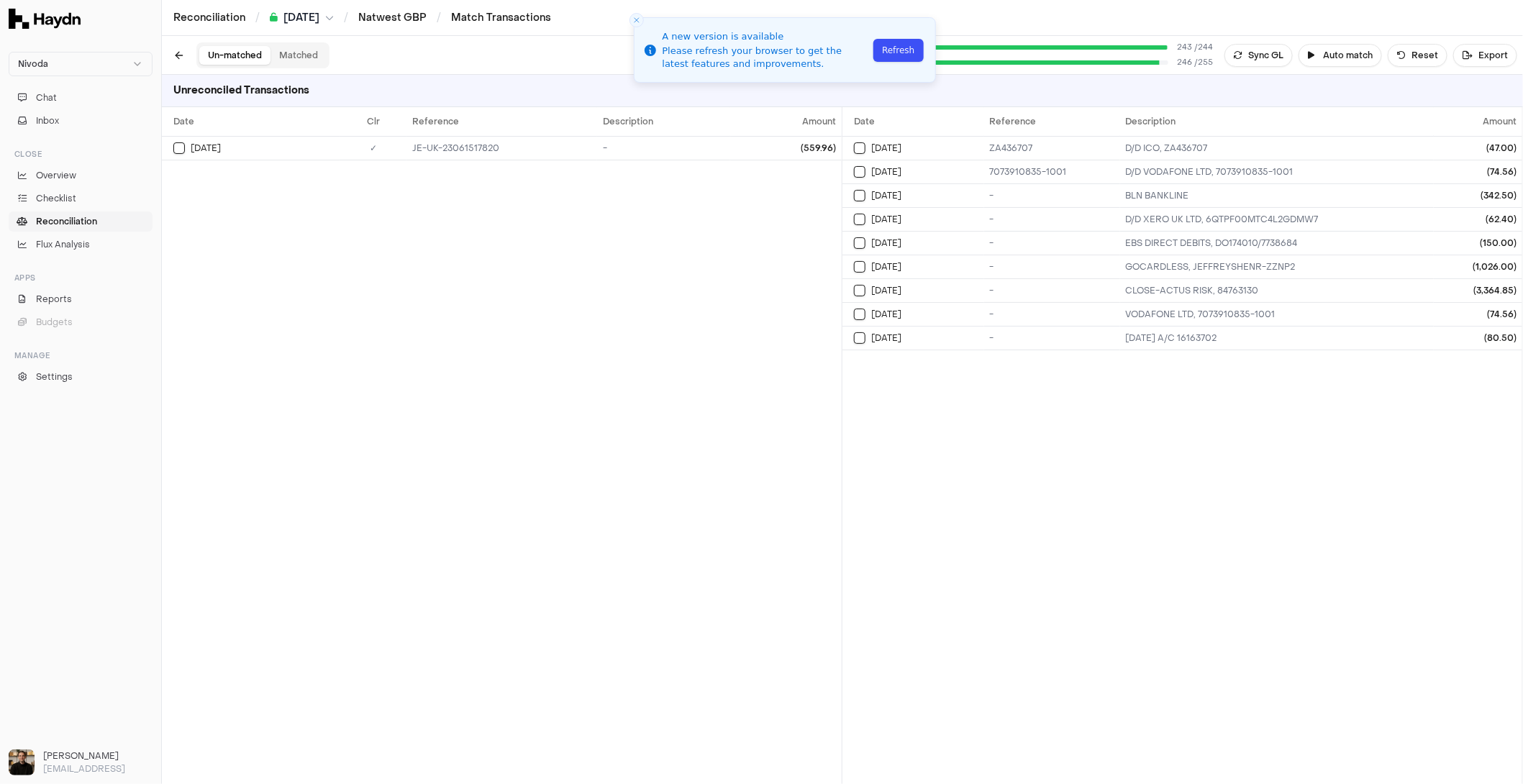
click at [893, 48] on button "Refresh" at bounding box center [897, 50] width 50 height 23
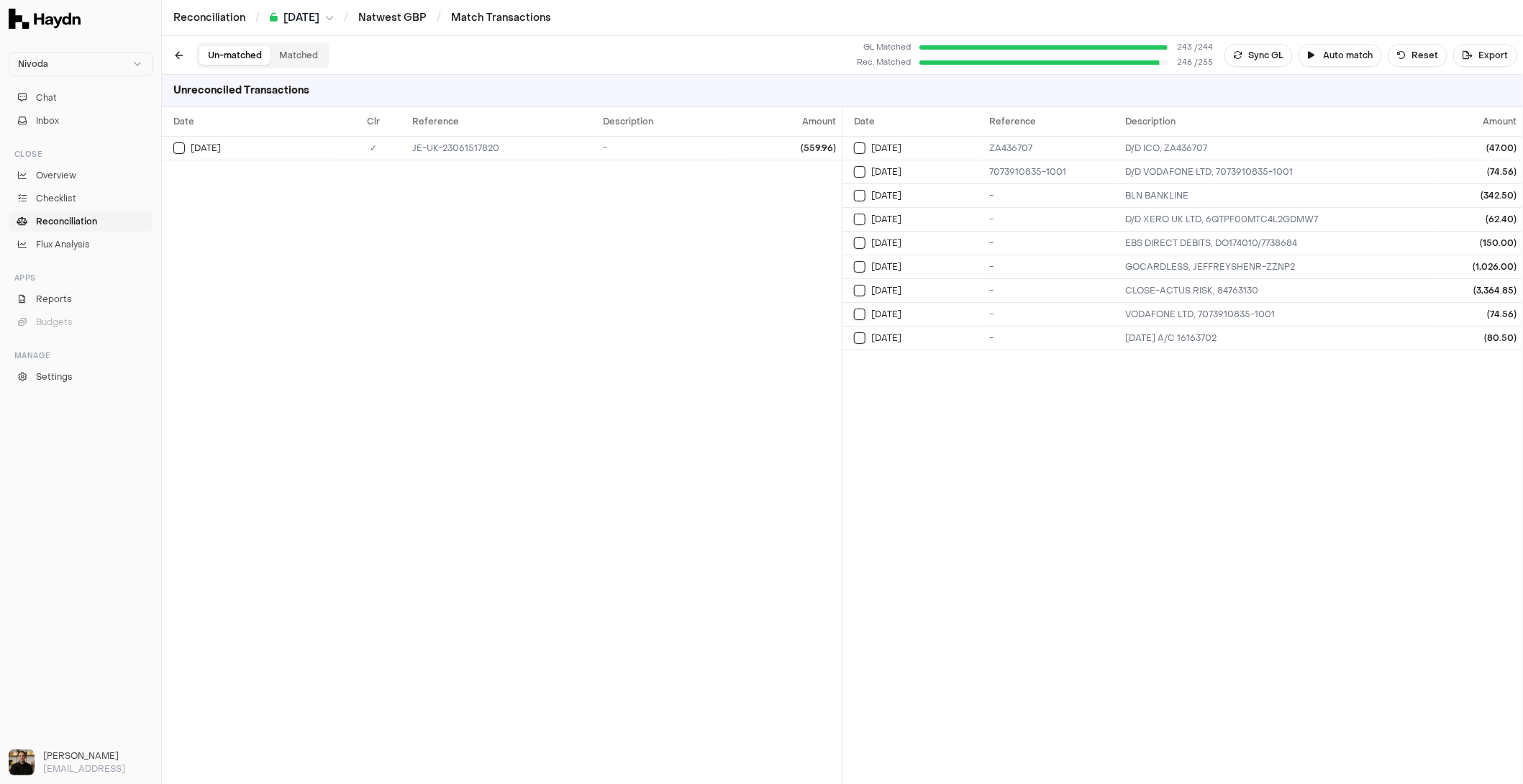
click at [719, 405] on div "Date Clr Reference Description Amount [DATE] ✓ JE-UK-23061517820 - (559.96)" at bounding box center [502, 445] width 680 height 677
click at [302, 47] on button "Matched" at bounding box center [298, 56] width 57 height 19
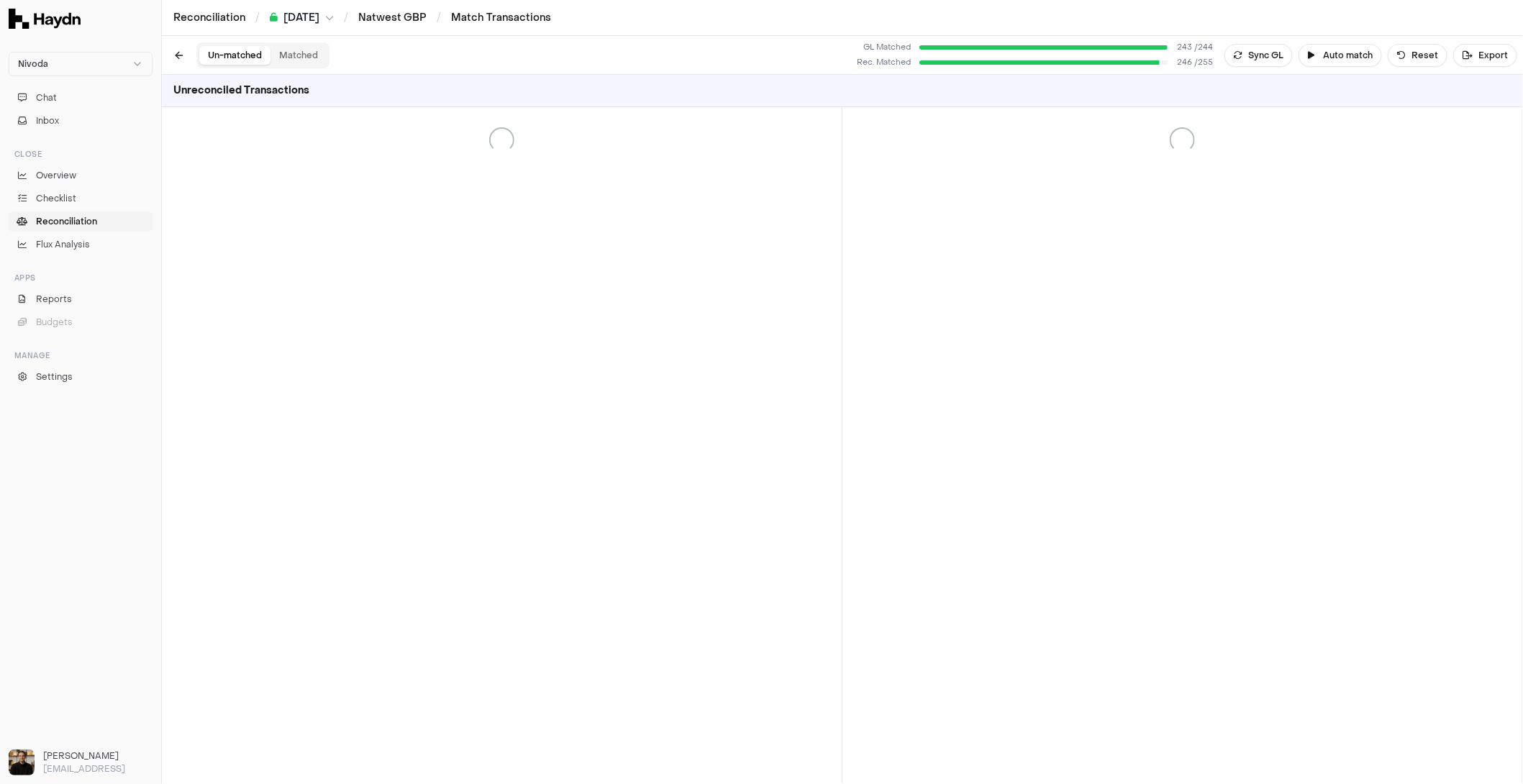
click at [256, 52] on button "Un-matched" at bounding box center [235, 56] width 71 height 19
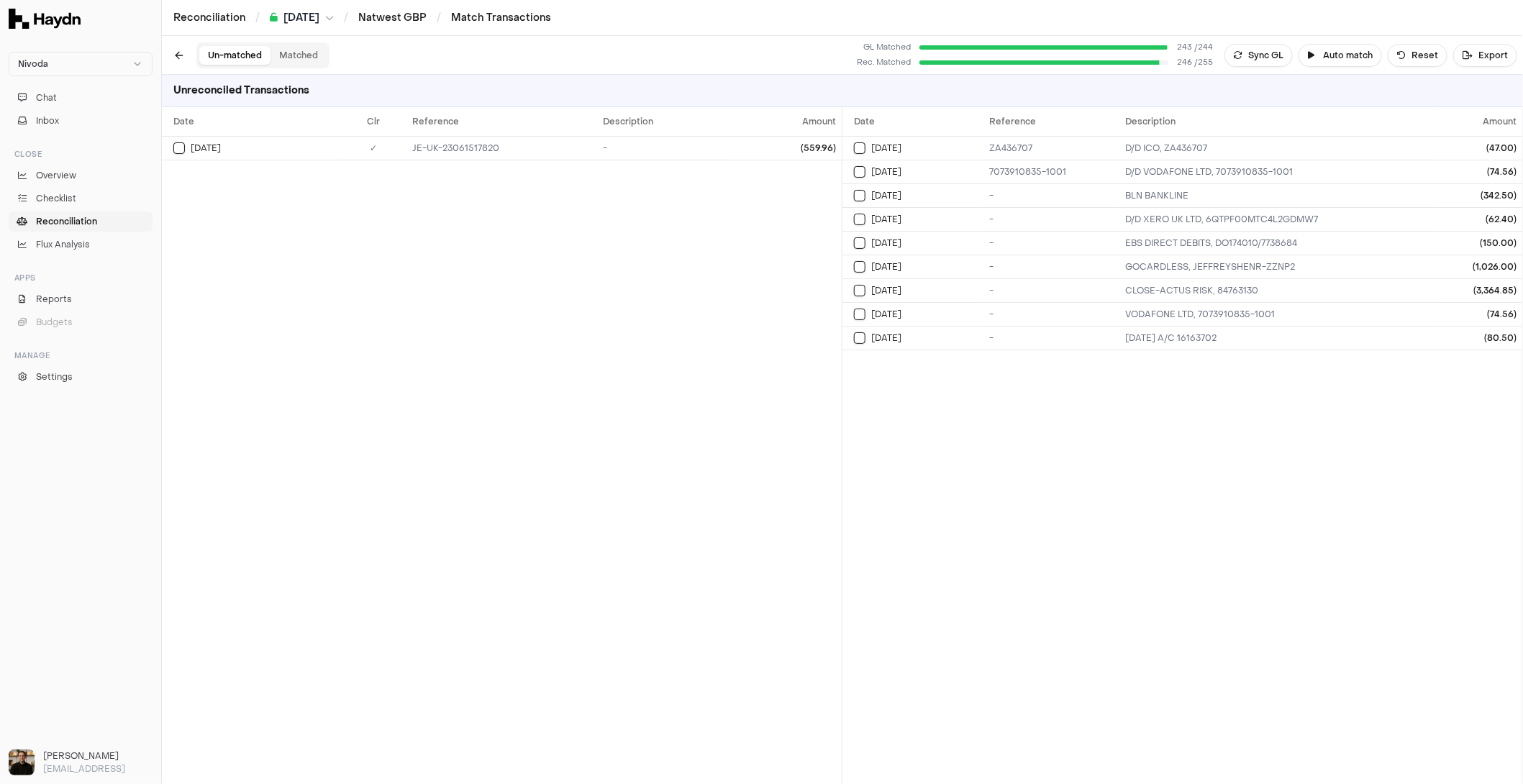
click at [288, 60] on button "Matched" at bounding box center [298, 56] width 57 height 19
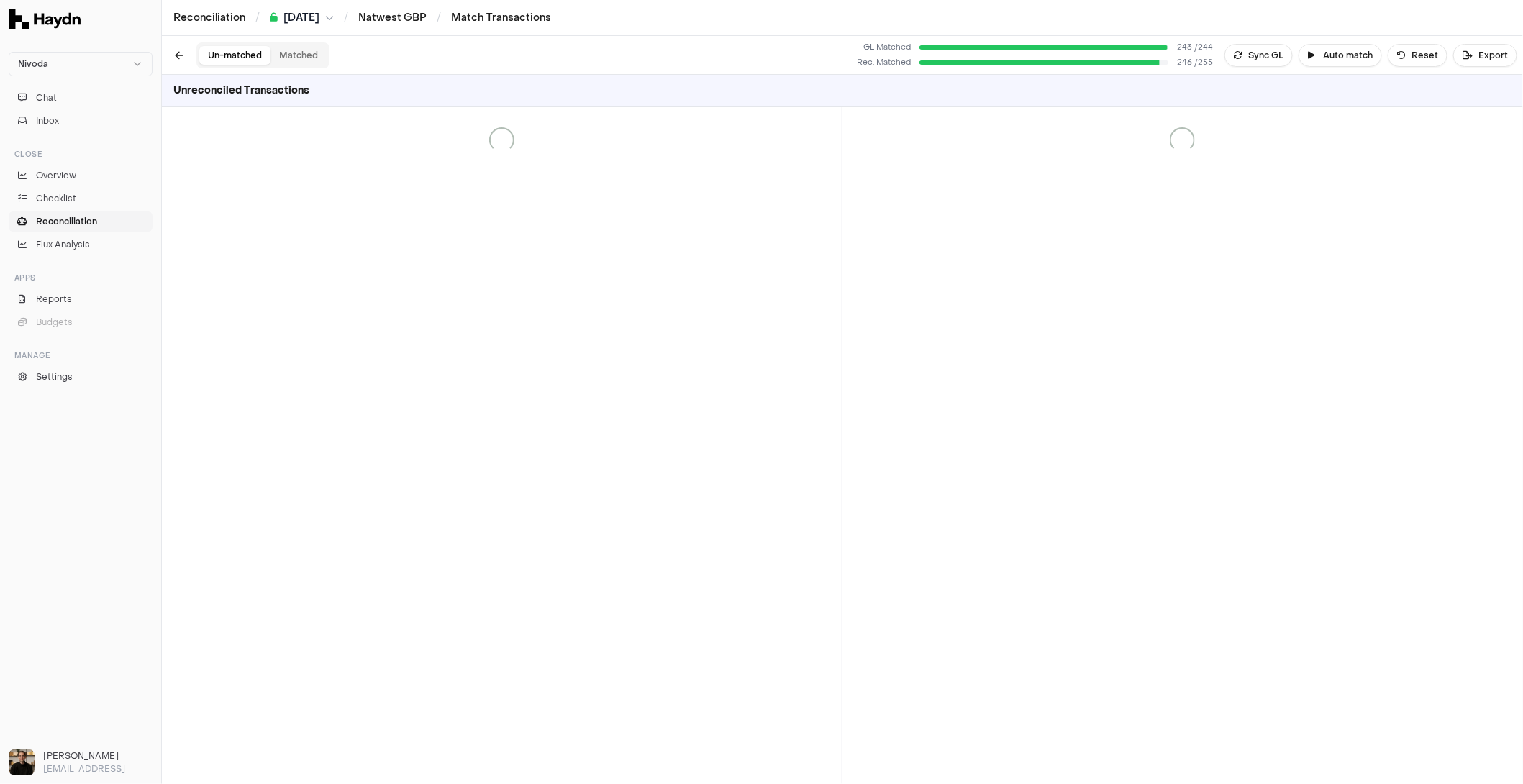
click at [254, 58] on button "Un-matched" at bounding box center [235, 56] width 71 height 19
click at [309, 63] on button "Matched" at bounding box center [298, 56] width 57 height 19
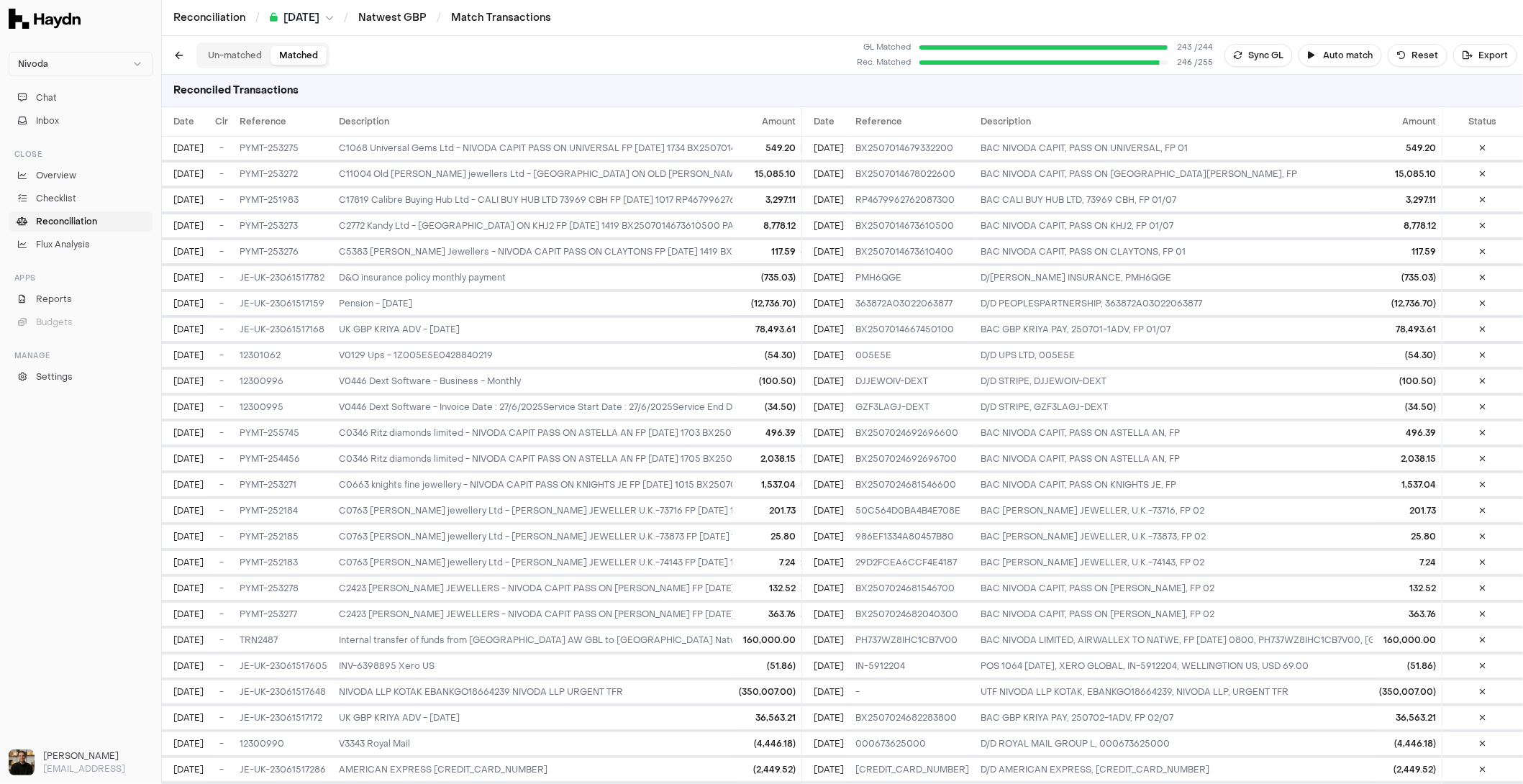
click at [246, 57] on button "Un-matched" at bounding box center [235, 56] width 71 height 19
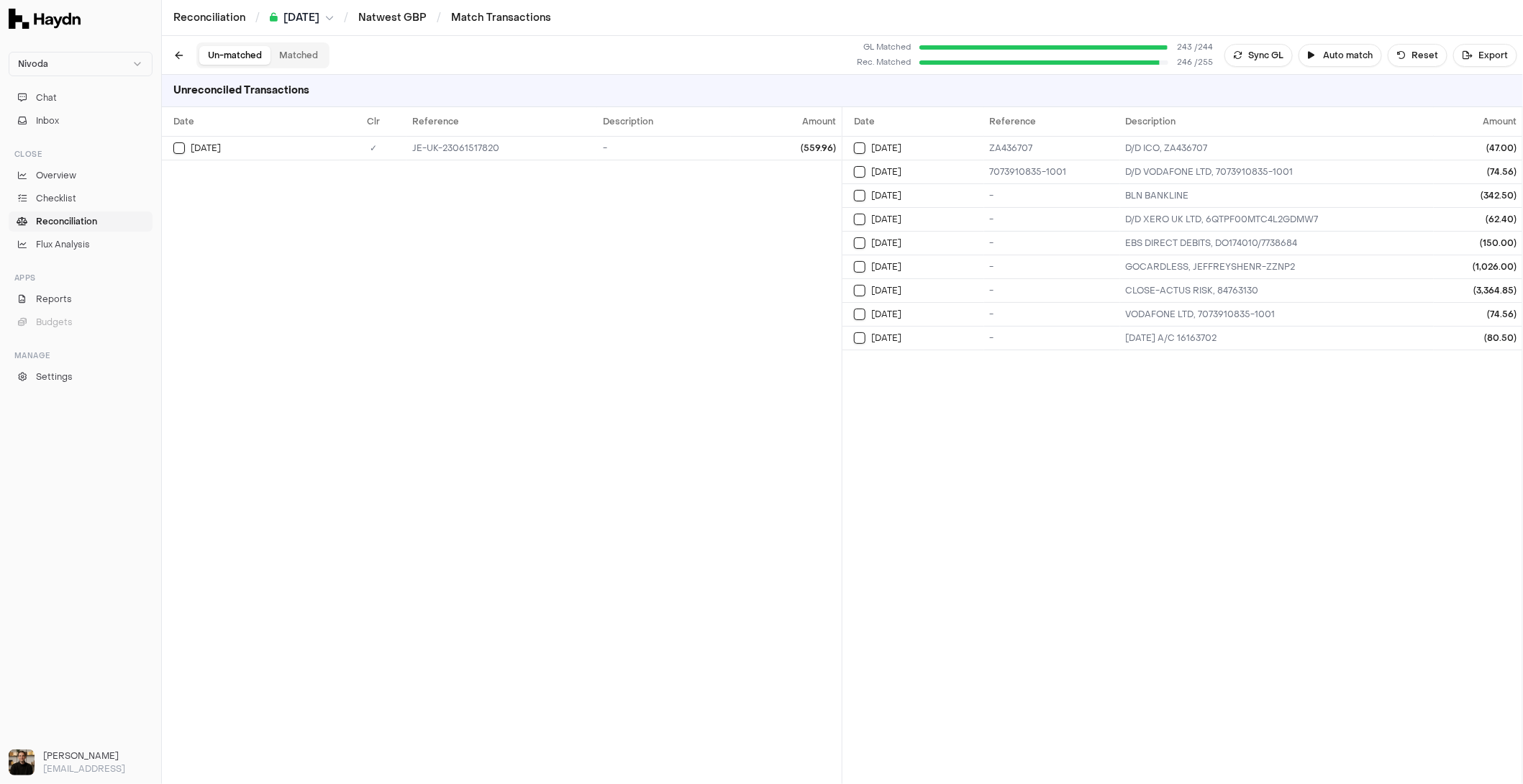
click at [393, 229] on div "Date Clr Reference Description Amount Jul 2 ✓ JE-UK-23061517820 - (559.96)" at bounding box center [502, 445] width 680 height 677
click at [281, 64] on div "Un-matched Matched" at bounding box center [263, 56] width 133 height 26
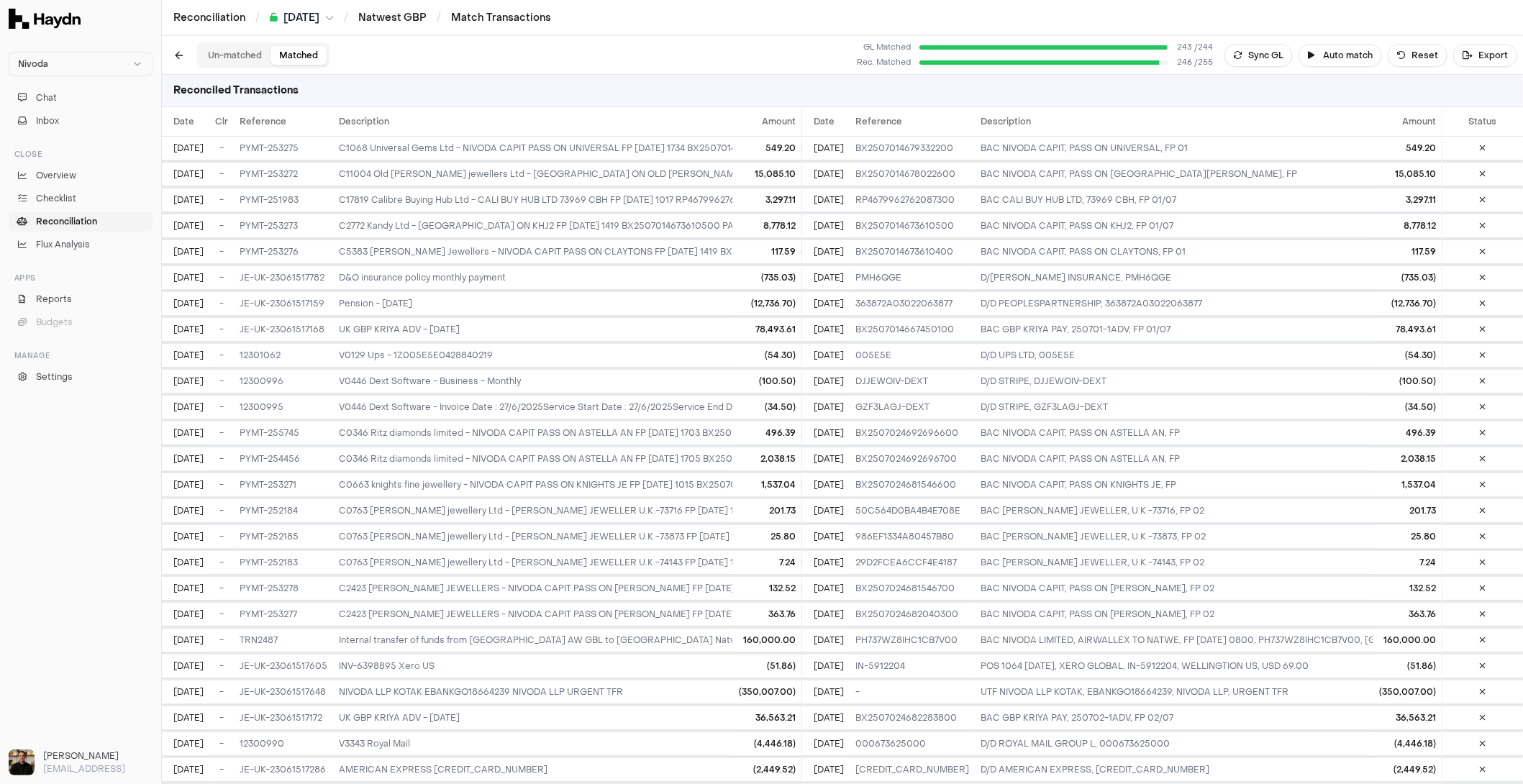
click at [235, 59] on button "Un-matched" at bounding box center [235, 56] width 71 height 19
